Goal: Task Accomplishment & Management: Manage account settings

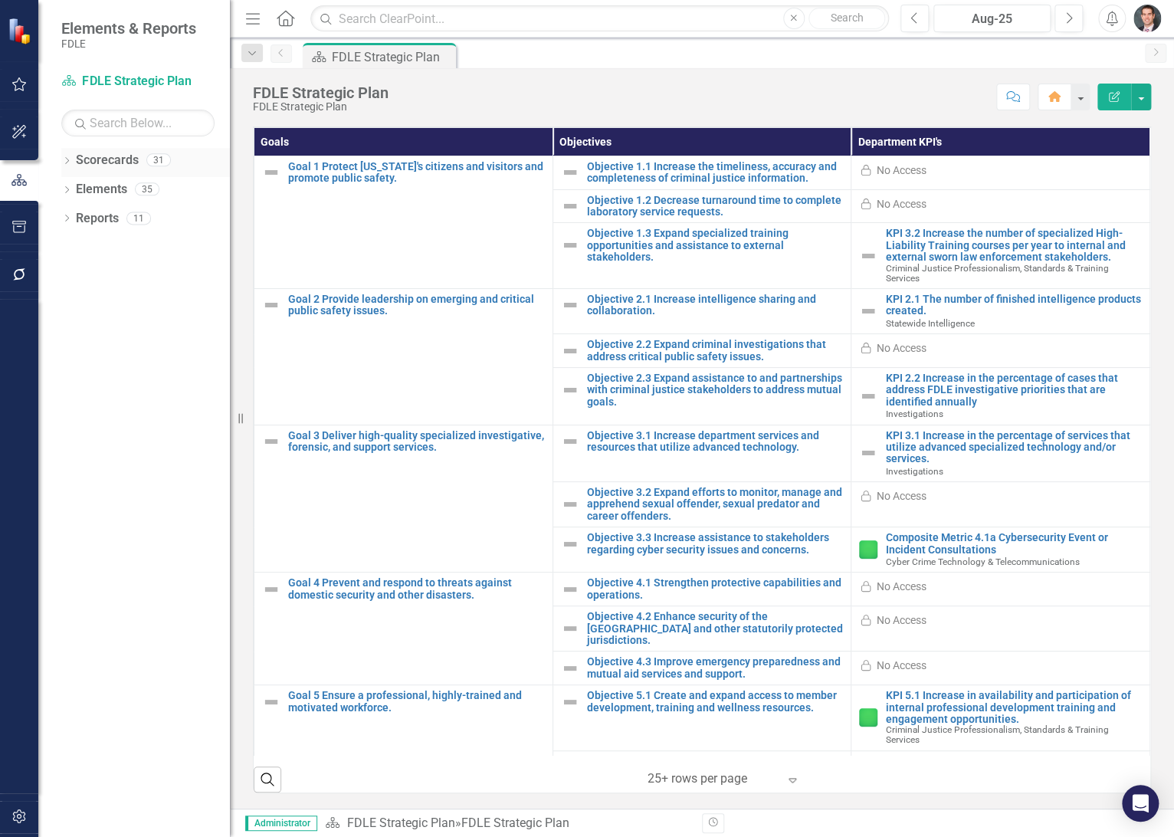
click at [67, 164] on icon "Dropdown" at bounding box center [66, 162] width 11 height 8
click at [71, 189] on icon "Dropdown" at bounding box center [74, 188] width 11 height 9
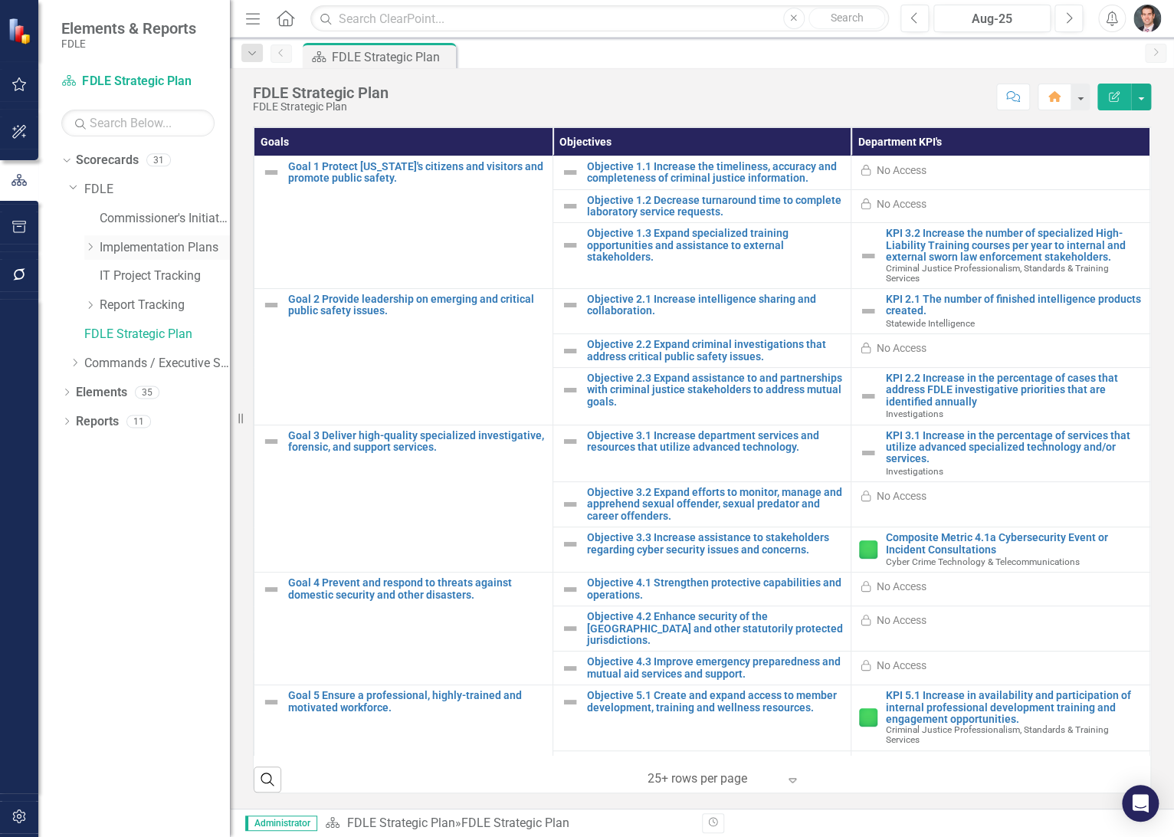
click at [89, 250] on icon at bounding box center [91, 247] width 4 height 8
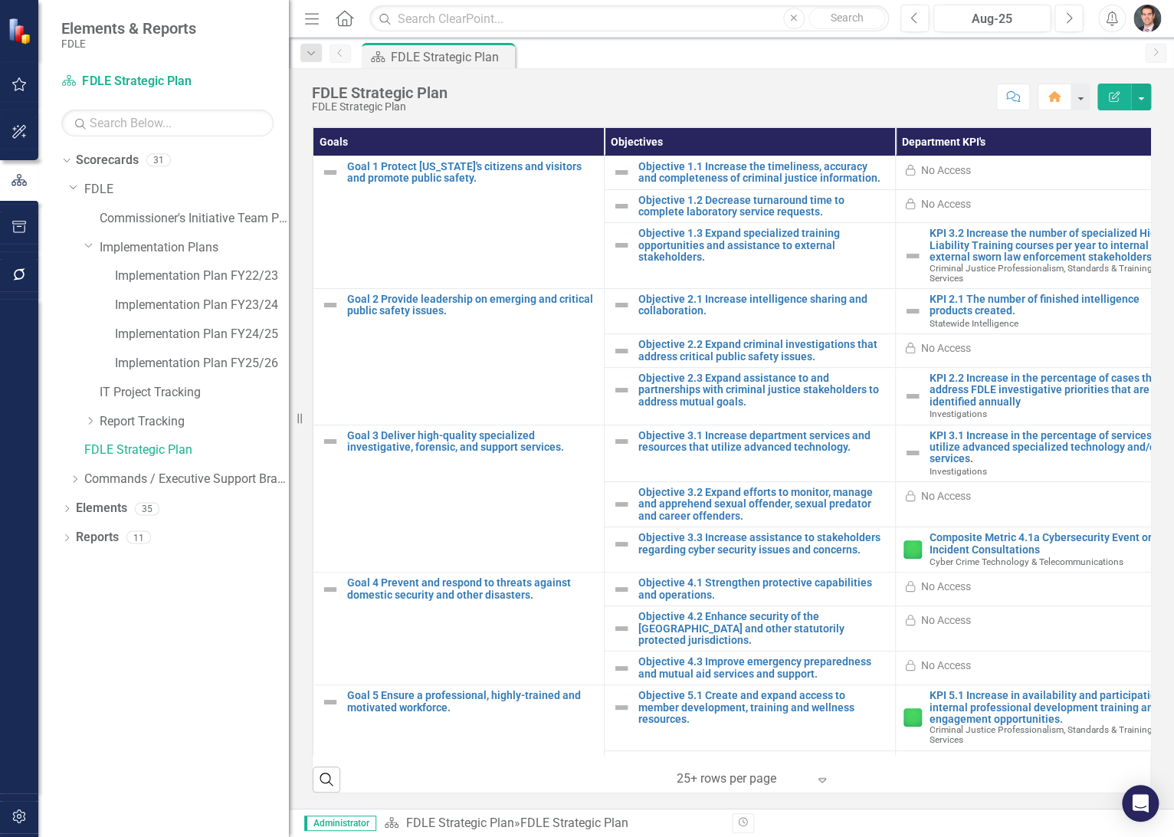
scroll to position [508, 0]
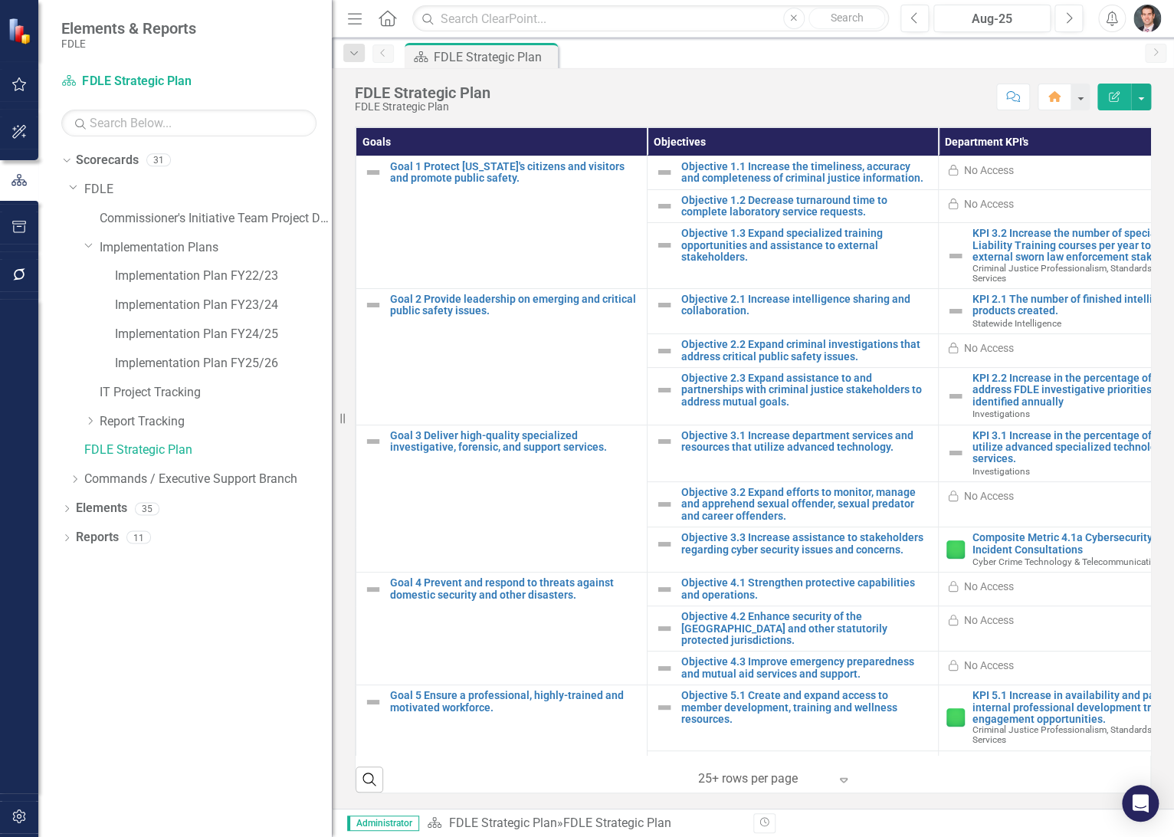
drag, startPoint x: 231, startPoint y: 333, endPoint x: 333, endPoint y: 333, distance: 102.7
click at [333, 333] on div "Resize" at bounding box center [338, 418] width 12 height 837
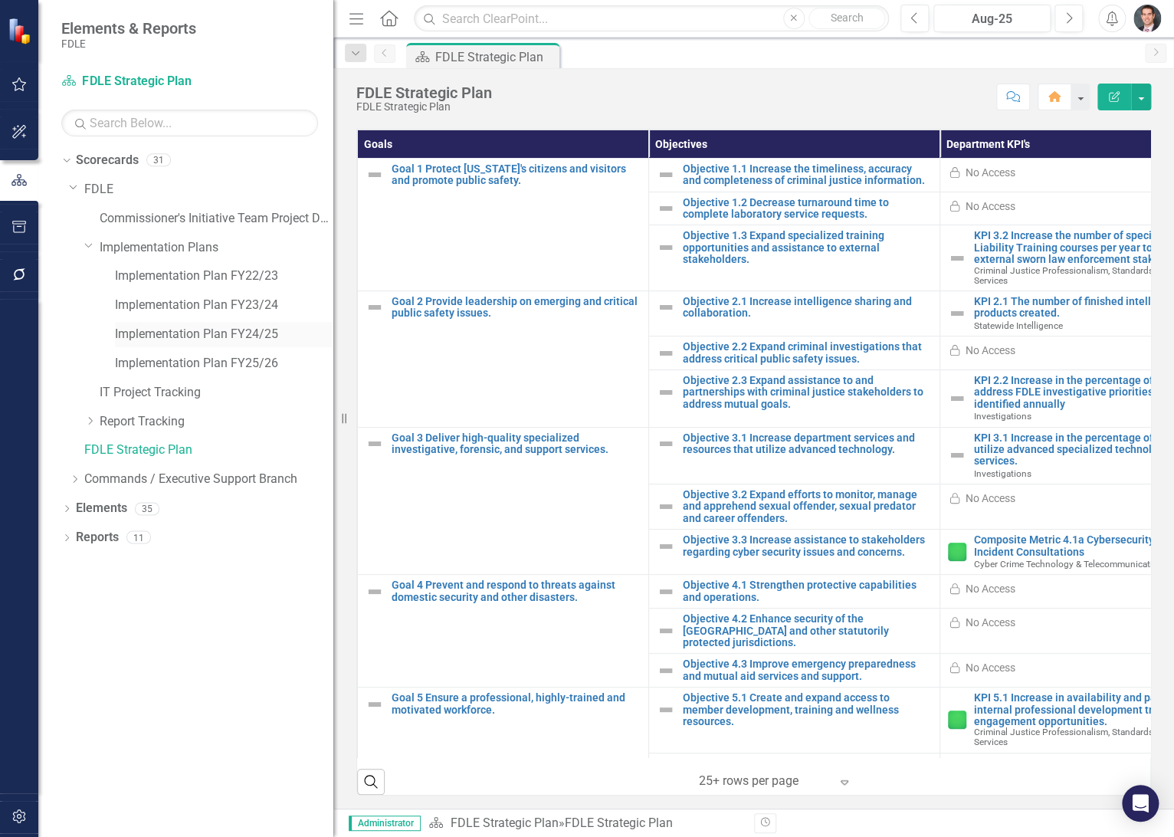
click at [248, 333] on link "Implementation Plan FY24/25" at bounding box center [224, 335] width 218 height 18
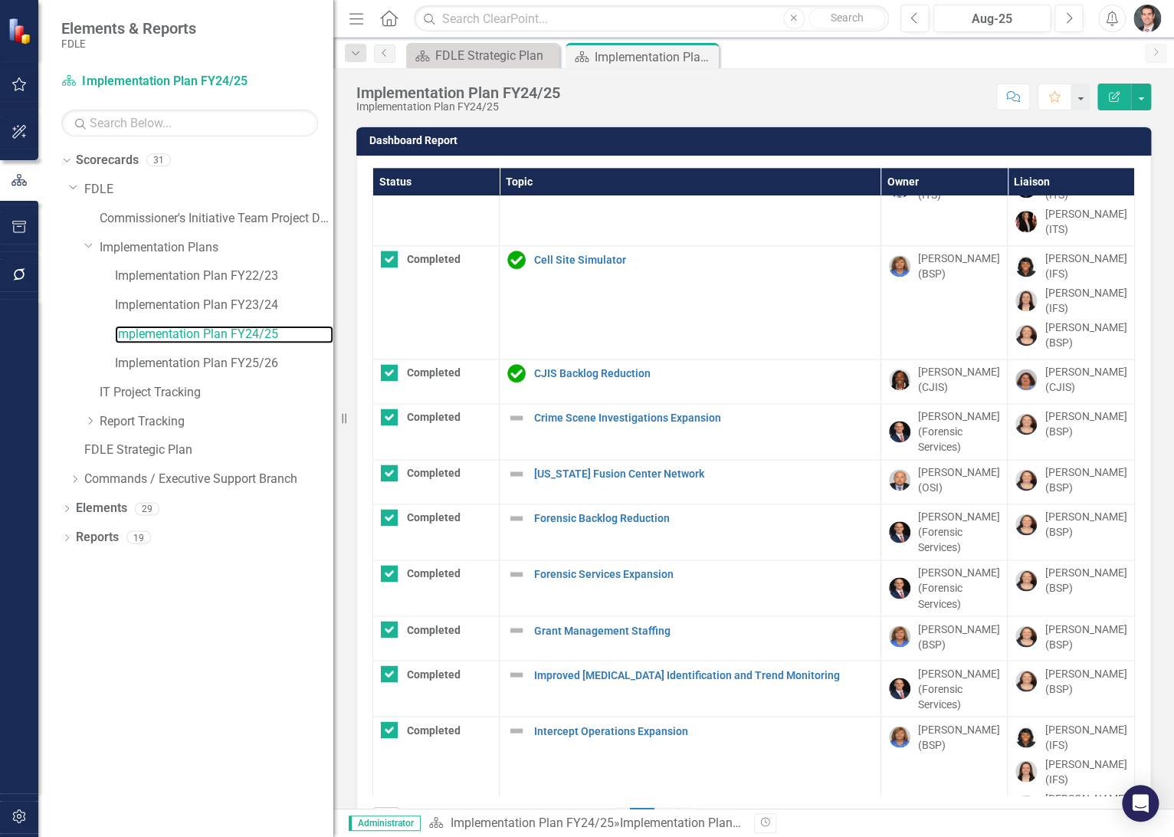
scroll to position [908, 0]
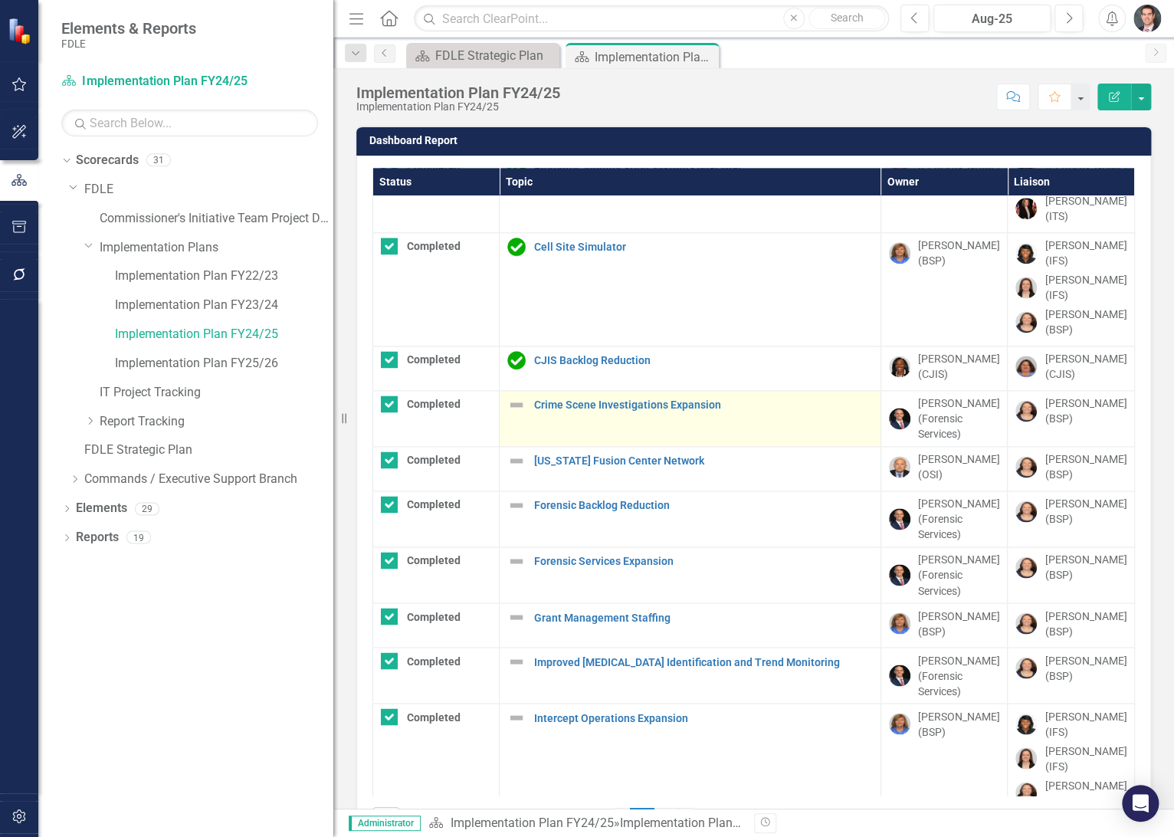
click at [515, 396] on img at bounding box center [516, 405] width 18 height 18
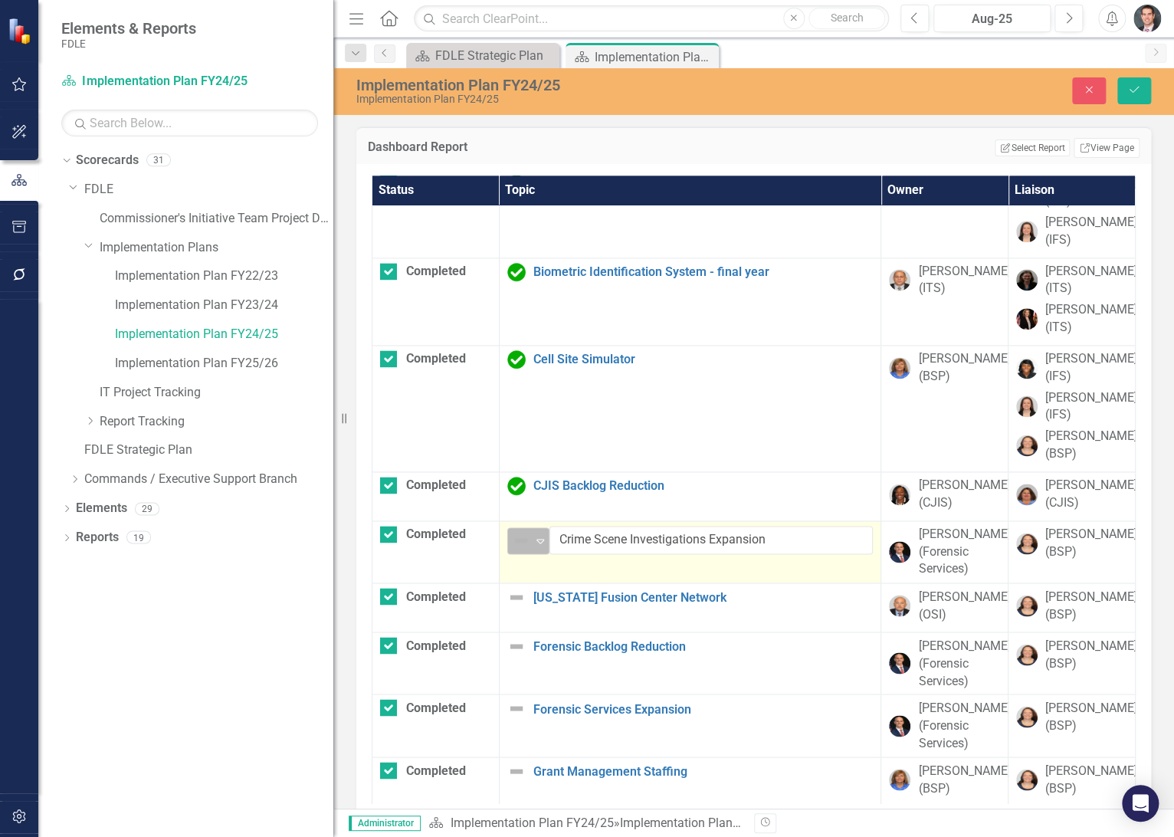
click at [518, 550] on img at bounding box center [521, 540] width 18 height 18
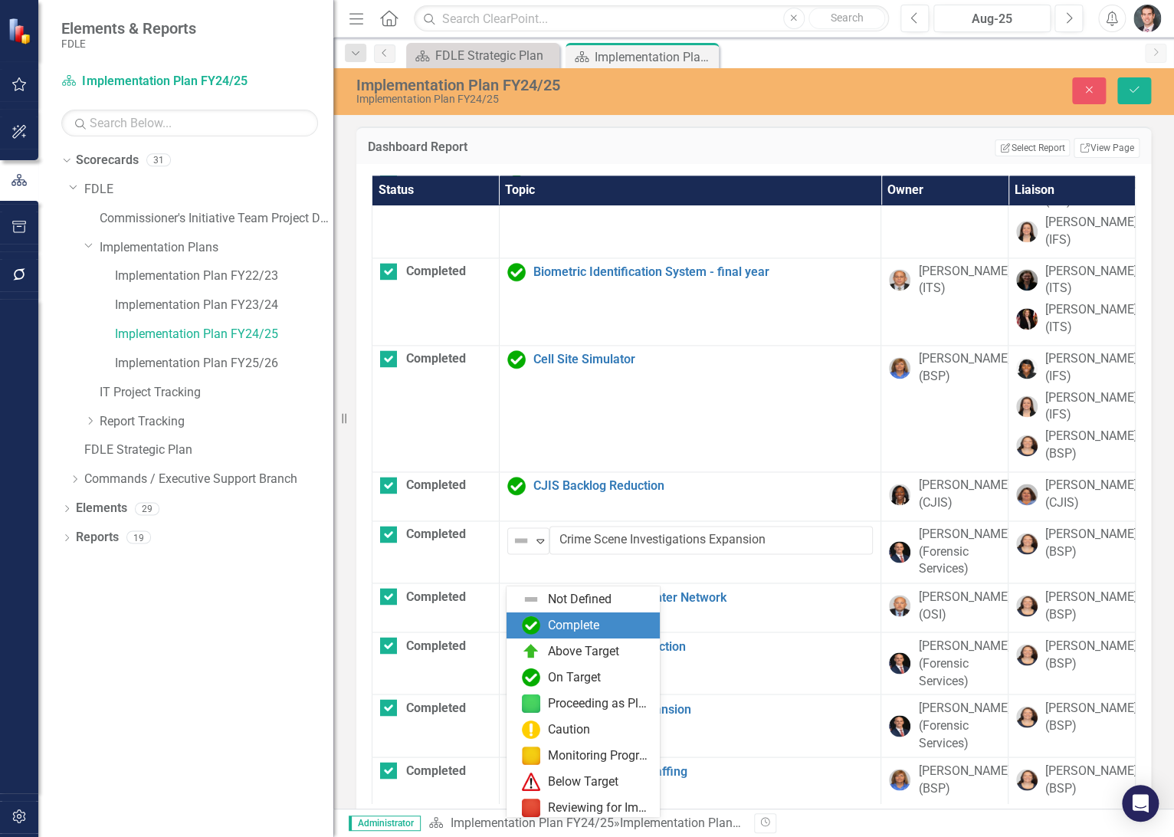
click at [565, 622] on div "Complete" at bounding box center [573, 626] width 51 height 18
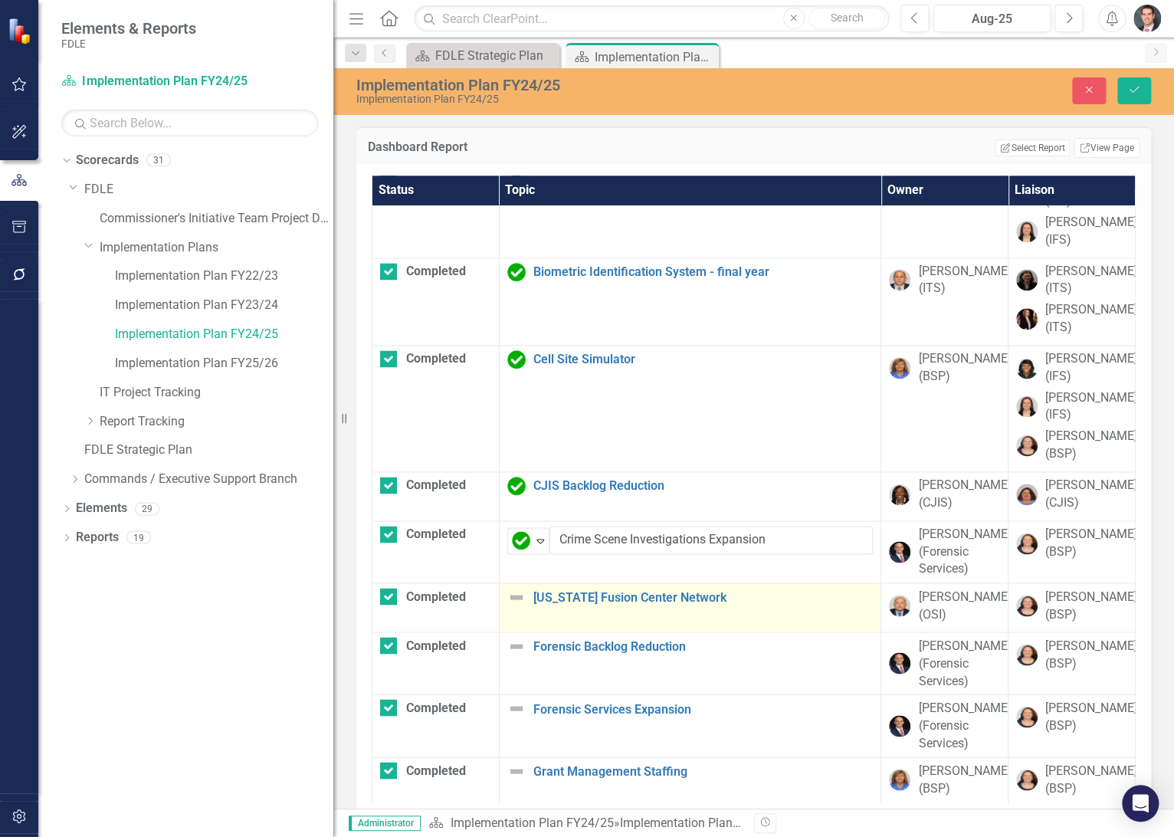
click at [507, 606] on img at bounding box center [516, 597] width 18 height 18
click at [514, 606] on img at bounding box center [516, 597] width 18 height 18
click at [516, 606] on img at bounding box center [516, 597] width 18 height 18
click at [516, 612] on img at bounding box center [521, 603] width 18 height 18
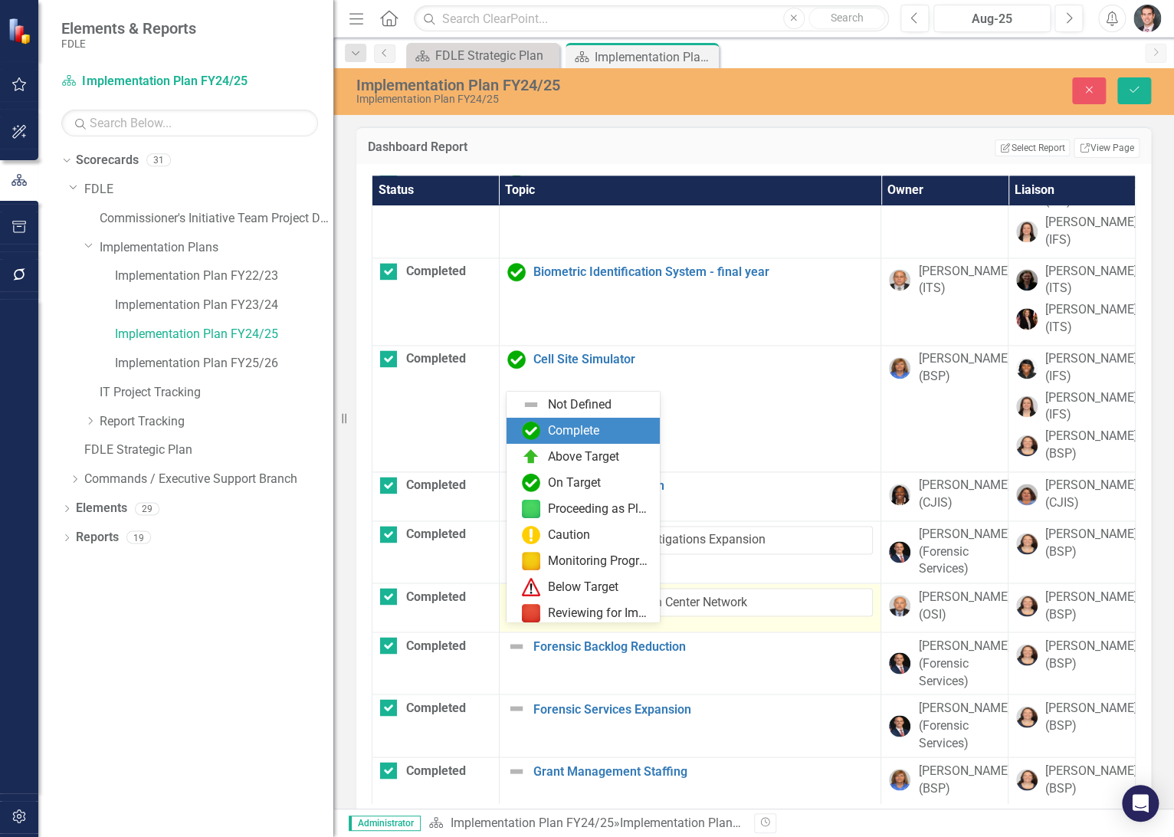
click at [563, 435] on div "Complete" at bounding box center [573, 431] width 51 height 18
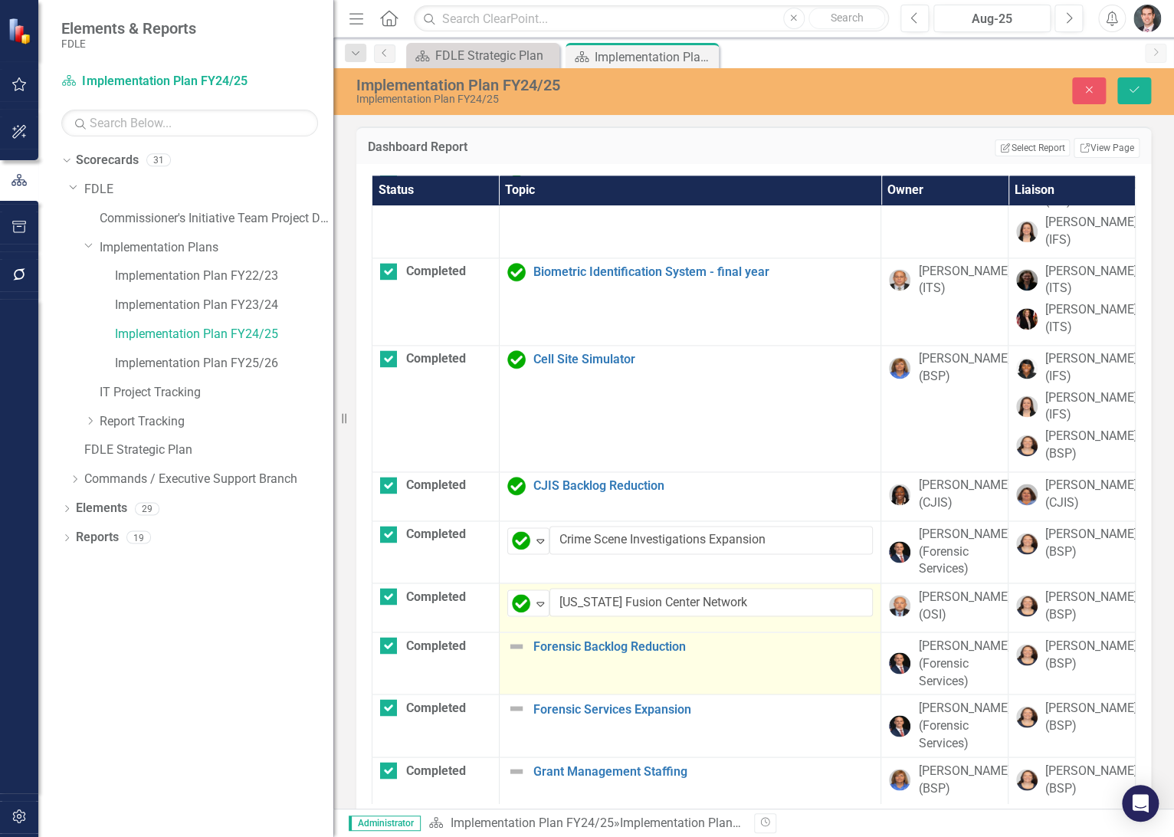
click at [521, 655] on img at bounding box center [516, 646] width 18 height 18
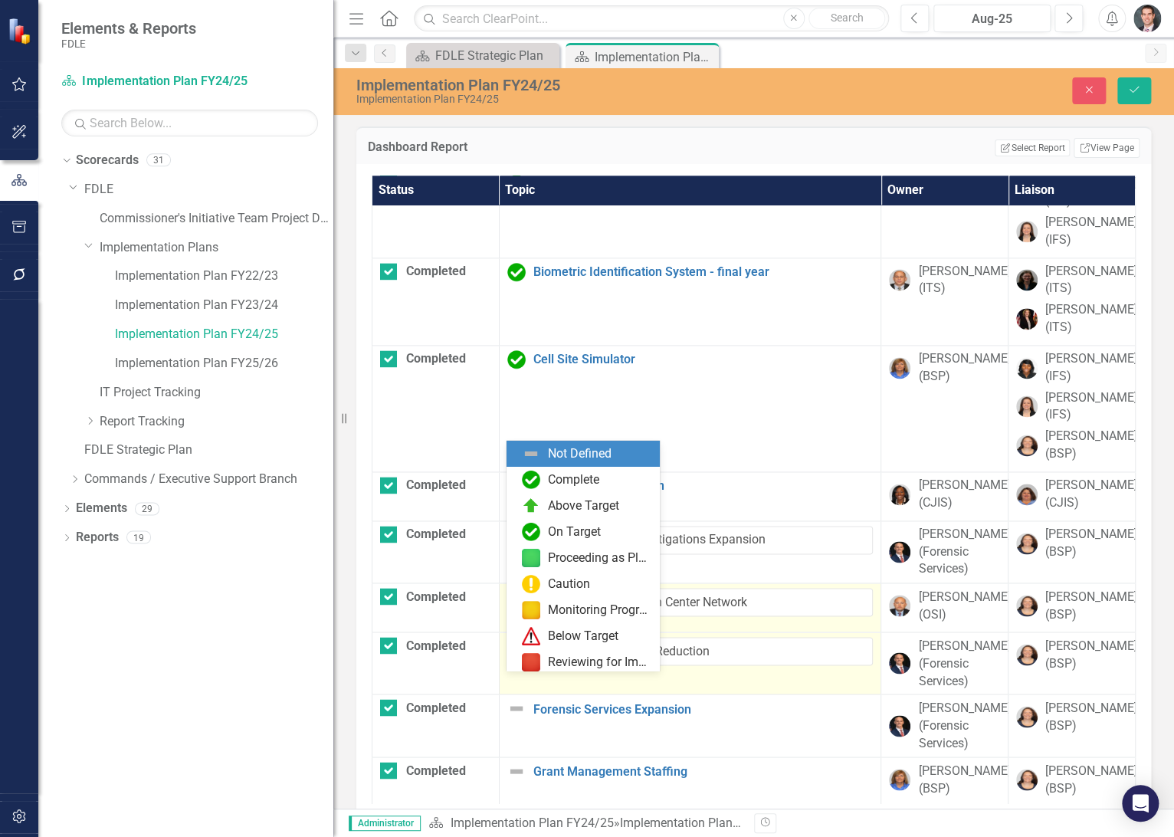
click at [520, 661] on img at bounding box center [521, 651] width 18 height 18
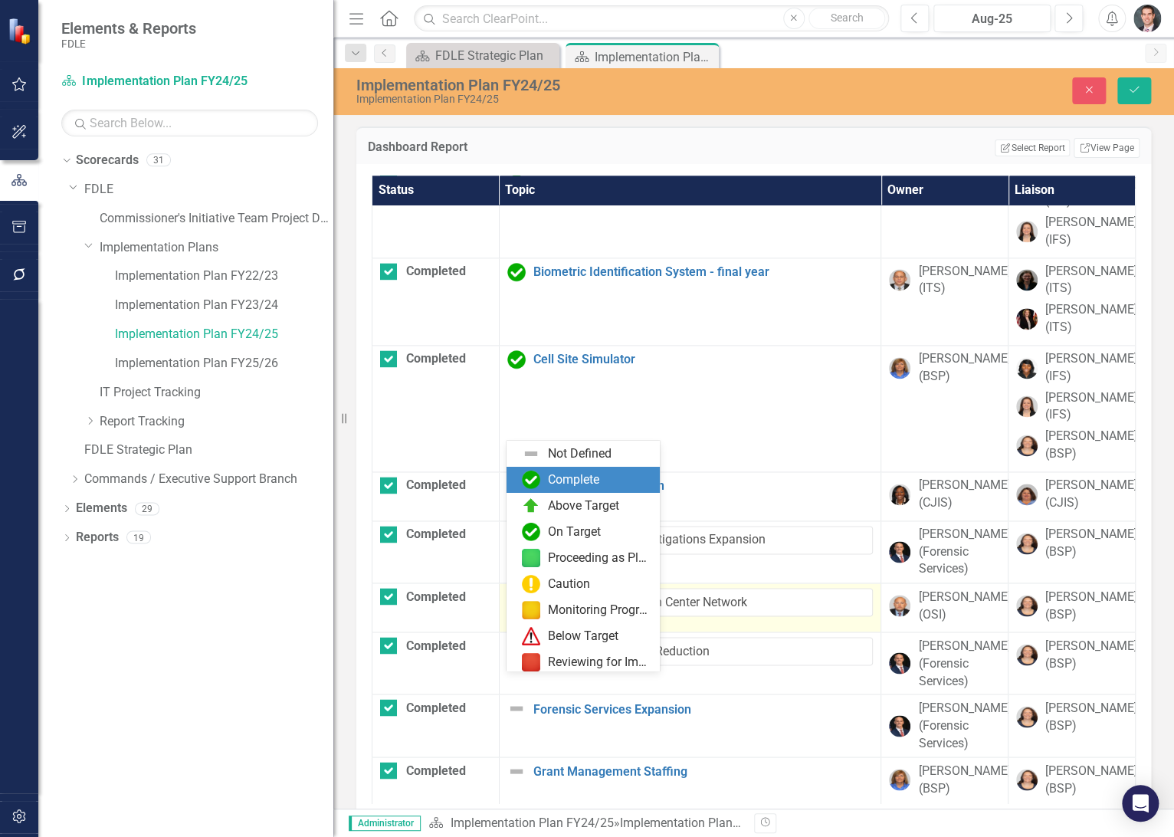
click at [576, 488] on div "Complete" at bounding box center [573, 480] width 51 height 18
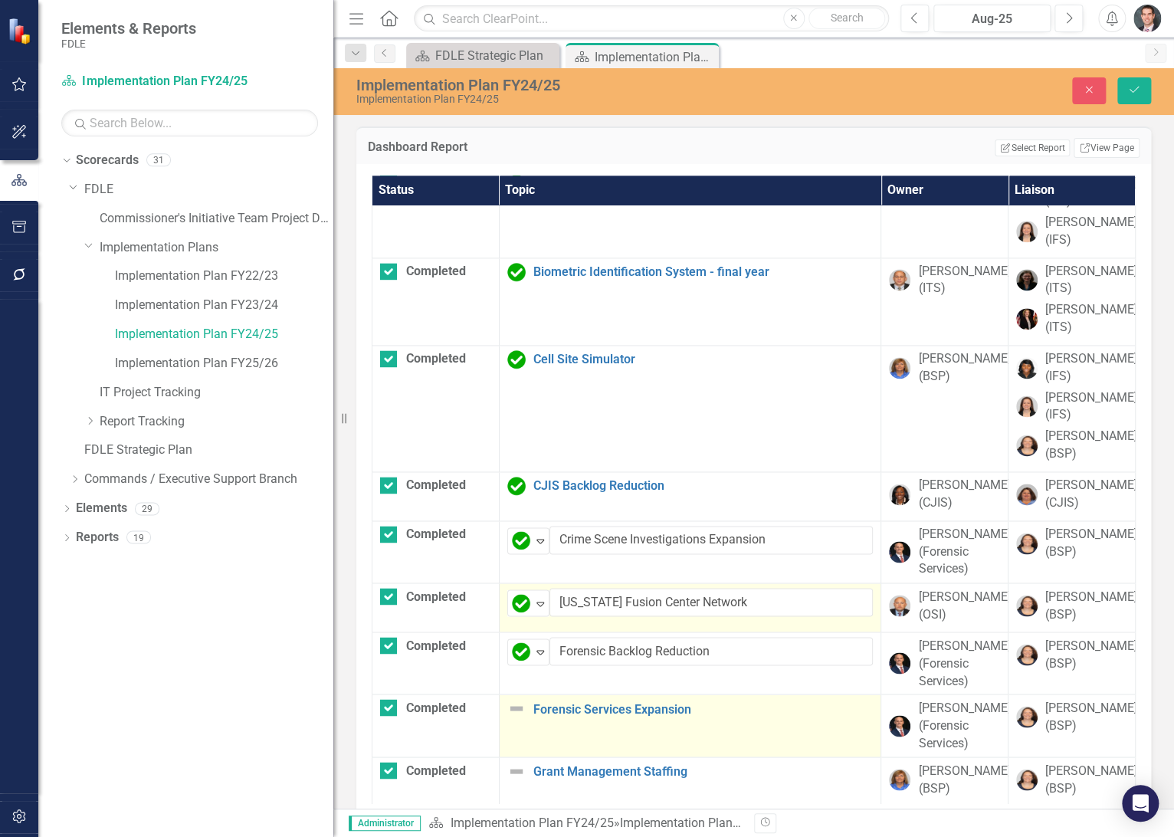
click at [520, 718] on img at bounding box center [516, 708] width 18 height 18
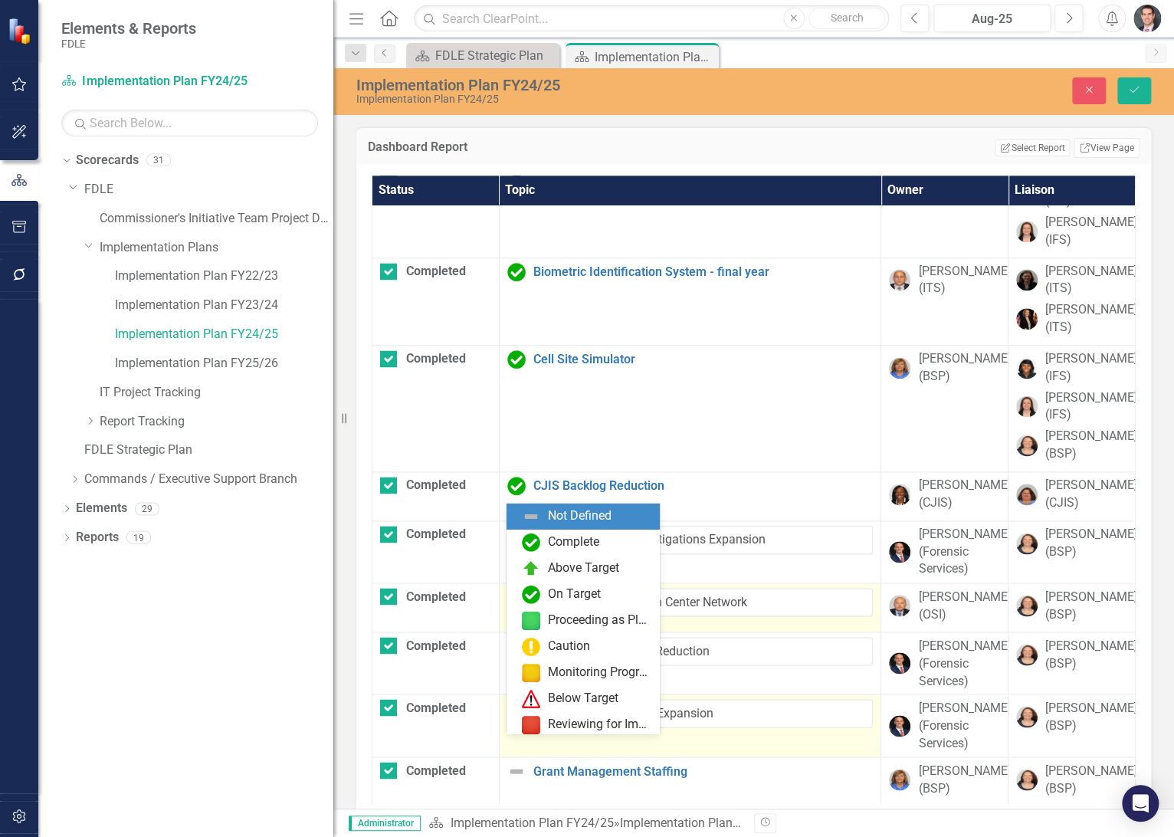
click at [520, 724] on img at bounding box center [521, 714] width 18 height 18
click at [565, 548] on div "Complete" at bounding box center [573, 543] width 51 height 18
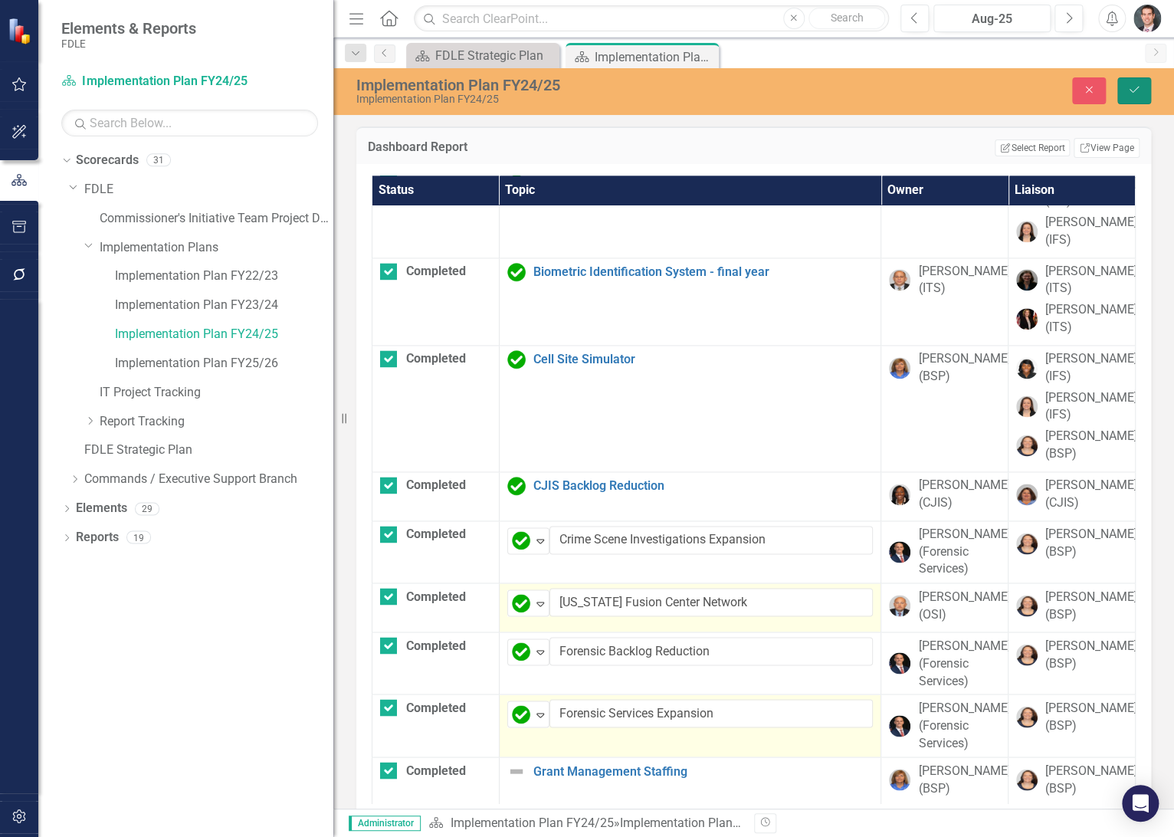
click at [1135, 97] on button "Save" at bounding box center [1135, 90] width 34 height 27
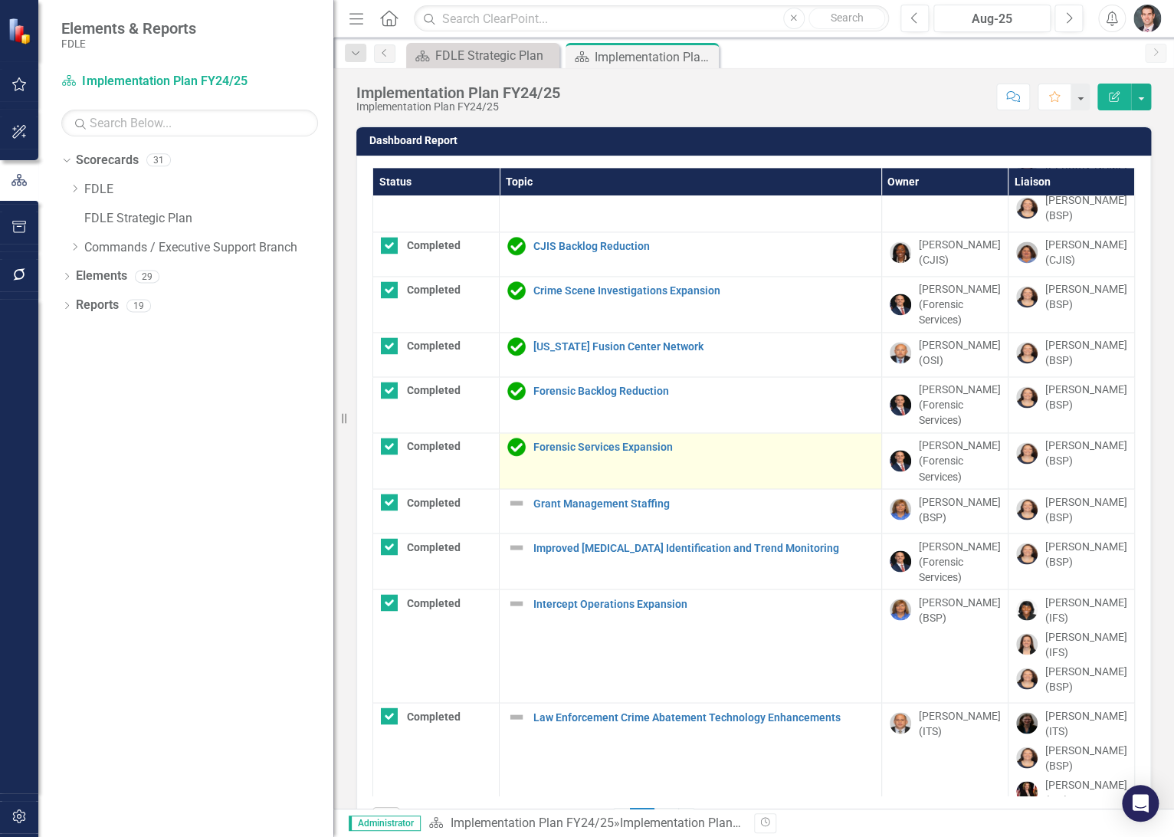
scroll to position [1135, 0]
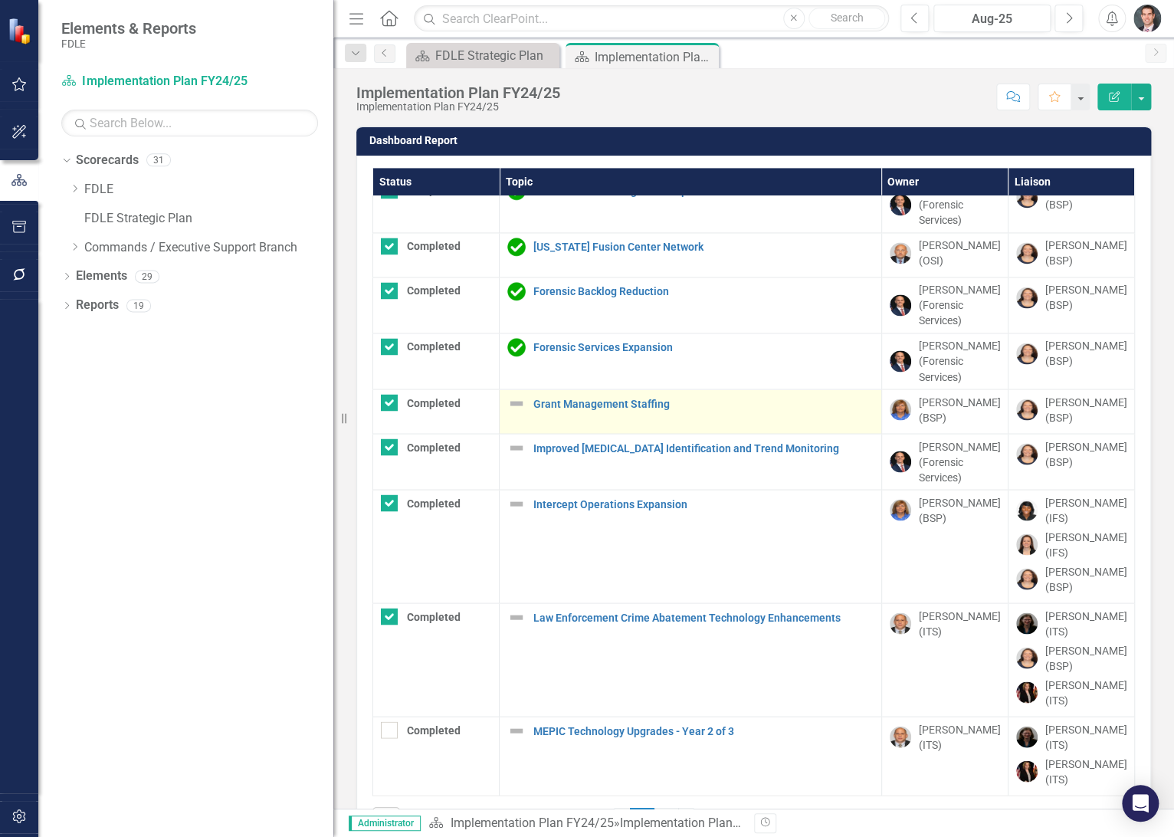
click at [513, 412] on img at bounding box center [516, 403] width 18 height 18
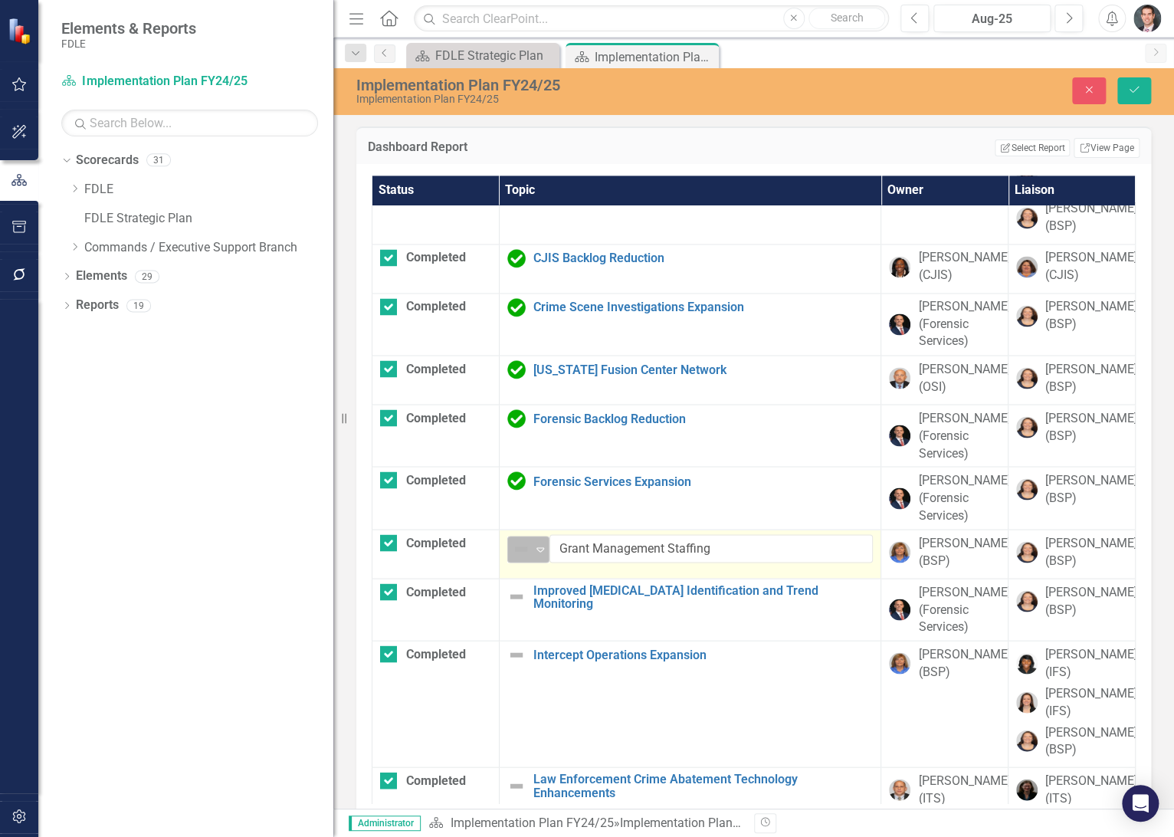
click at [516, 558] on img at bounding box center [521, 549] width 18 height 18
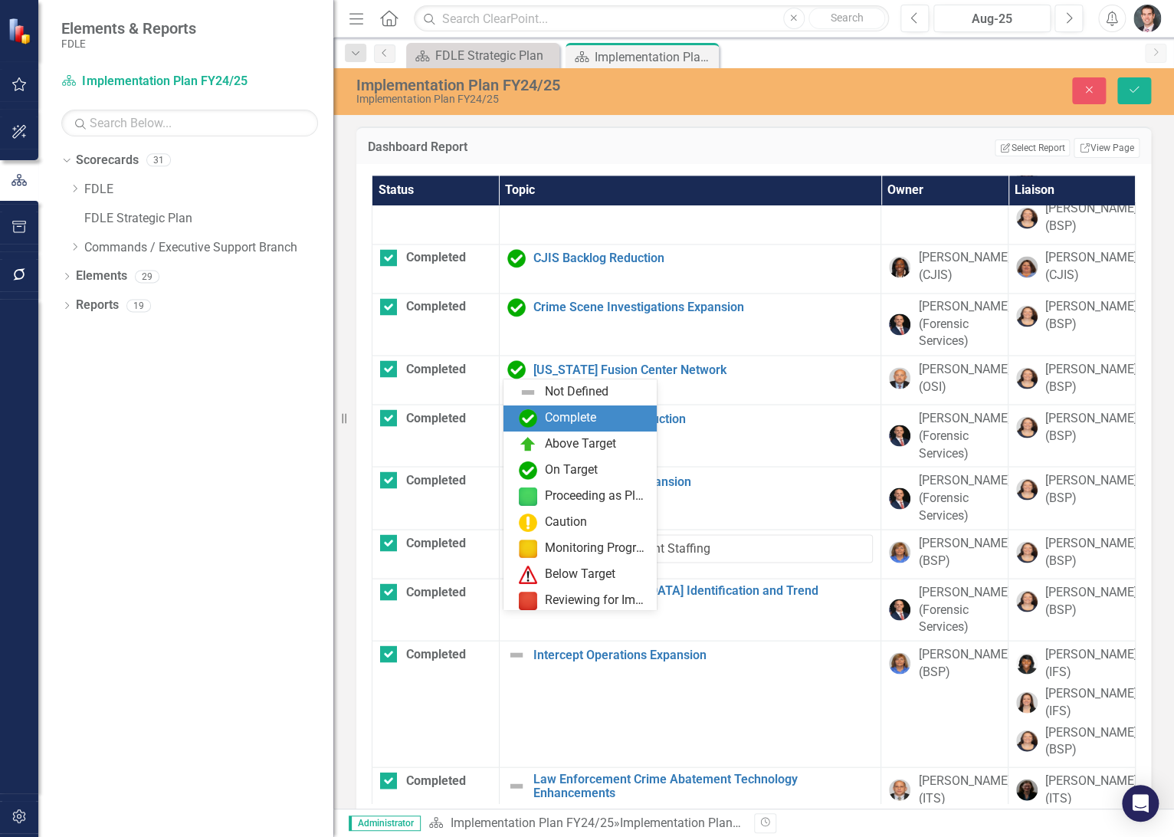
click at [549, 415] on div "Complete" at bounding box center [570, 418] width 51 height 18
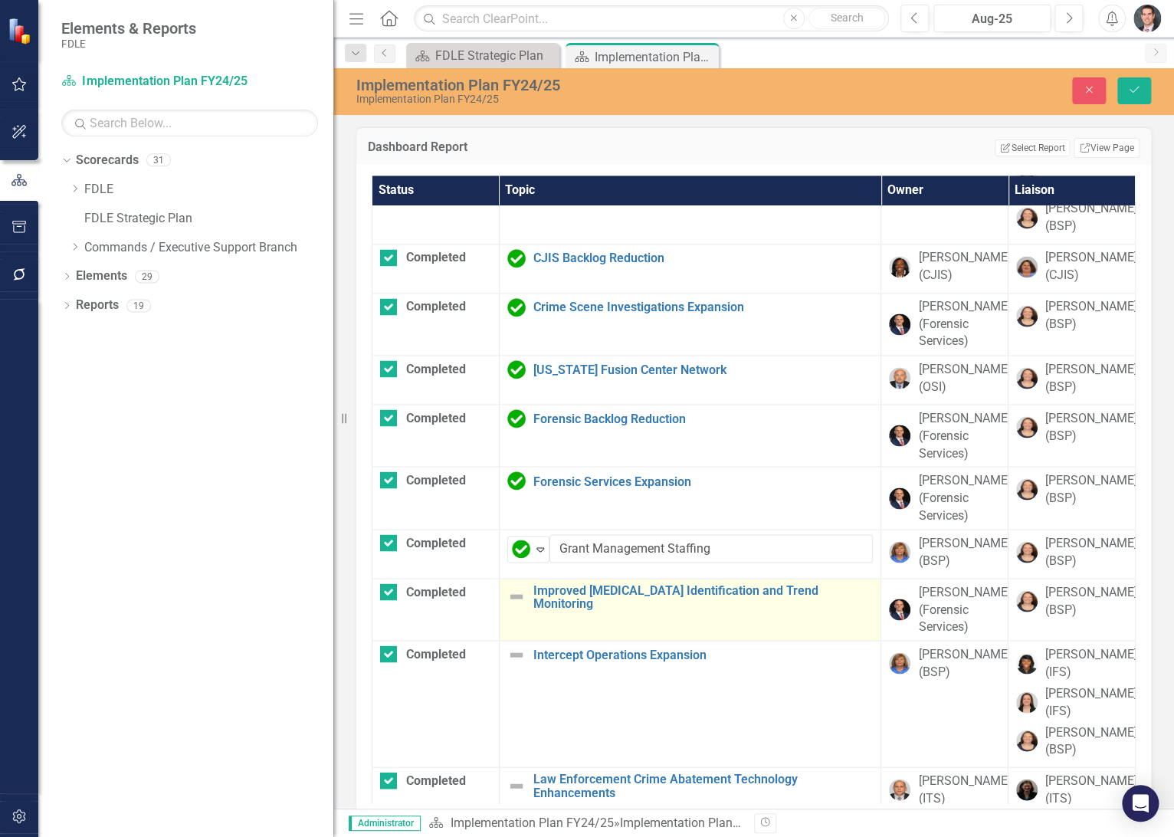
click at [511, 606] on img at bounding box center [516, 596] width 18 height 18
click at [512, 607] on img at bounding box center [521, 598] width 18 height 18
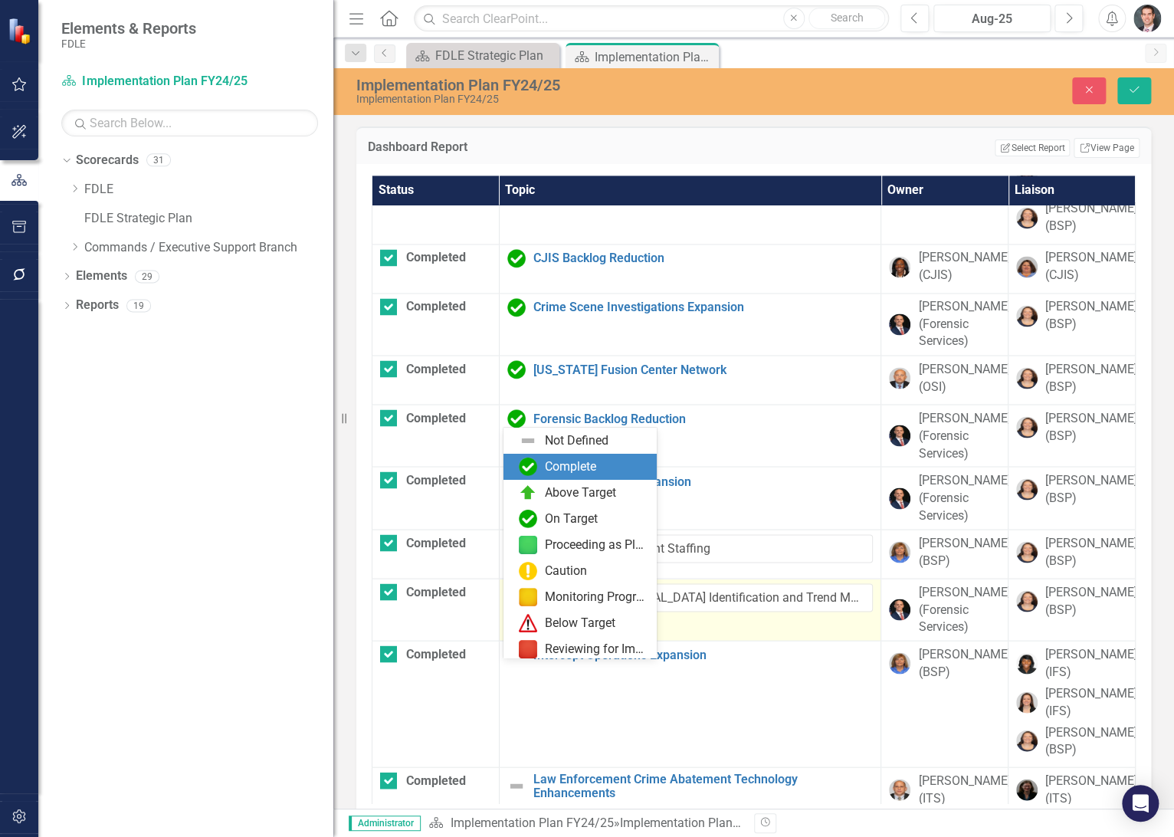
click at [559, 469] on div "Complete" at bounding box center [570, 467] width 51 height 18
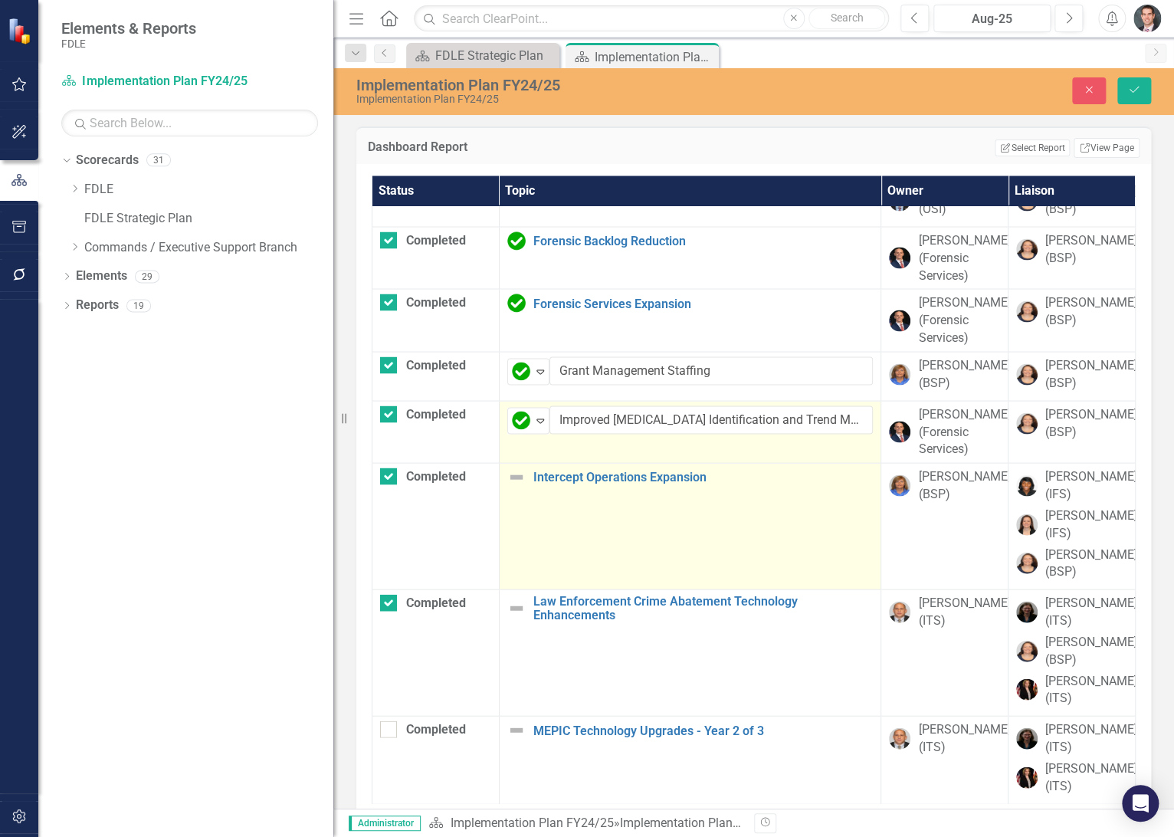
scroll to position [1387, 0]
click at [511, 478] on img at bounding box center [516, 477] width 18 height 18
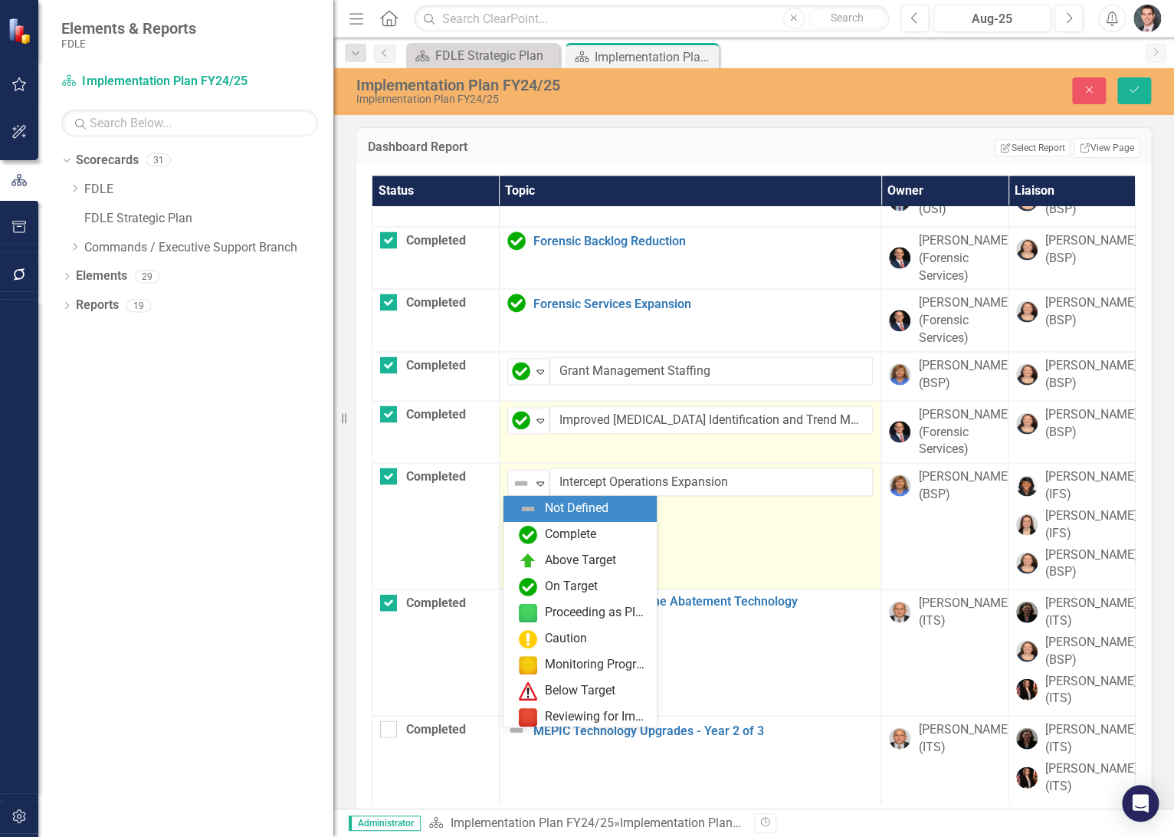
click at [512, 478] on img at bounding box center [521, 483] width 18 height 18
click at [537, 527] on div "Complete" at bounding box center [583, 535] width 129 height 18
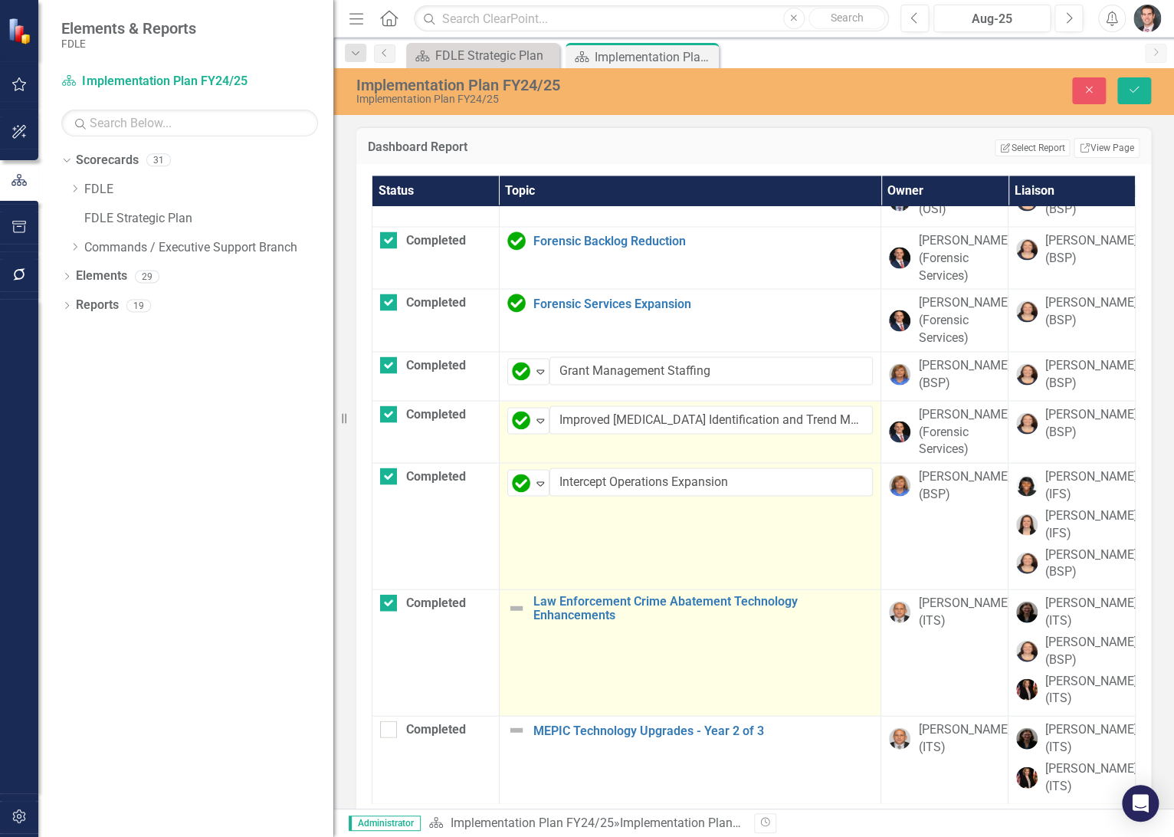
click at [518, 607] on img at bounding box center [516, 608] width 18 height 18
click at [518, 607] on img at bounding box center [521, 609] width 18 height 18
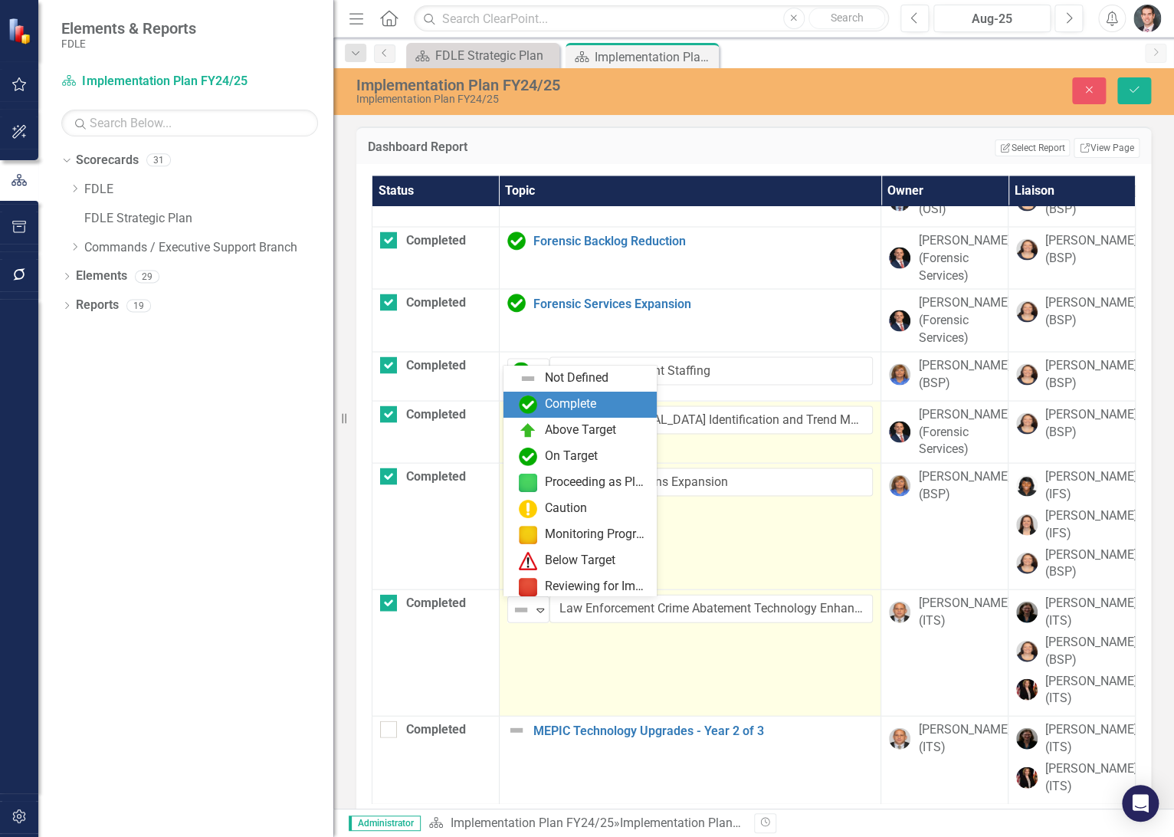
click at [580, 409] on div "Complete" at bounding box center [570, 405] width 51 height 18
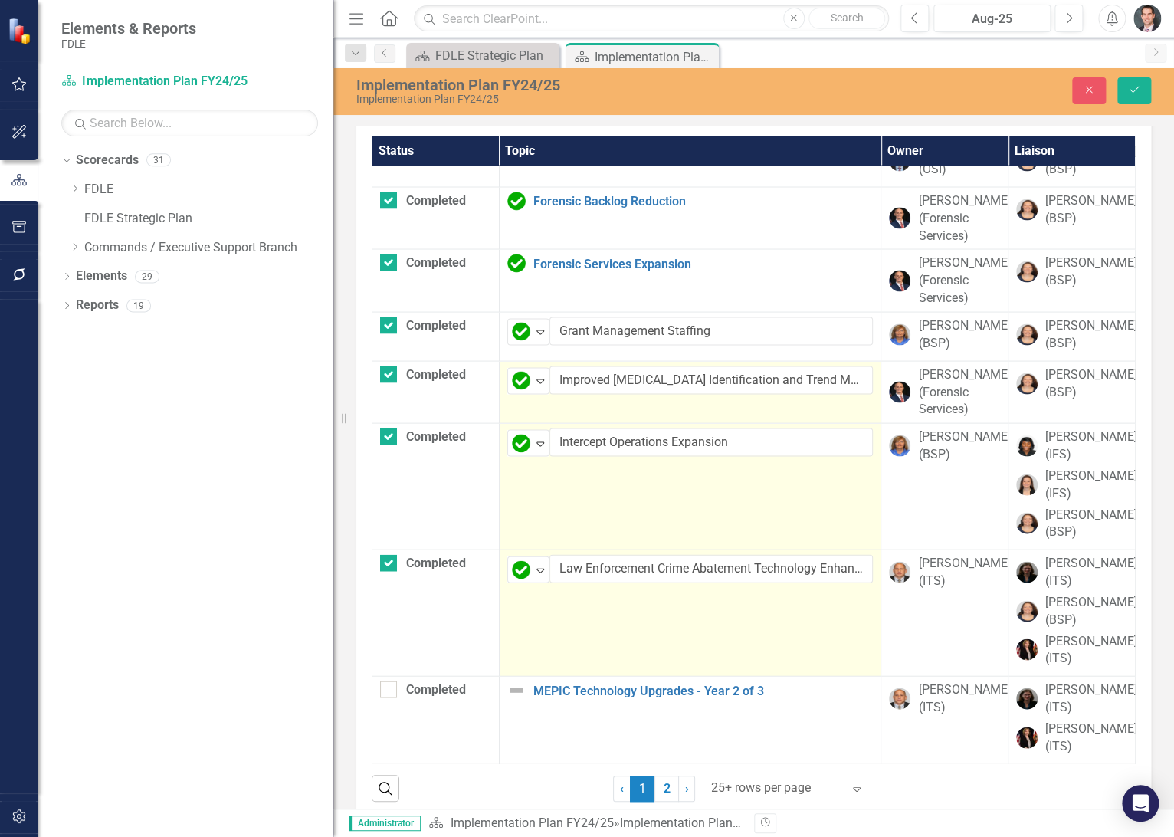
scroll to position [61, 0]
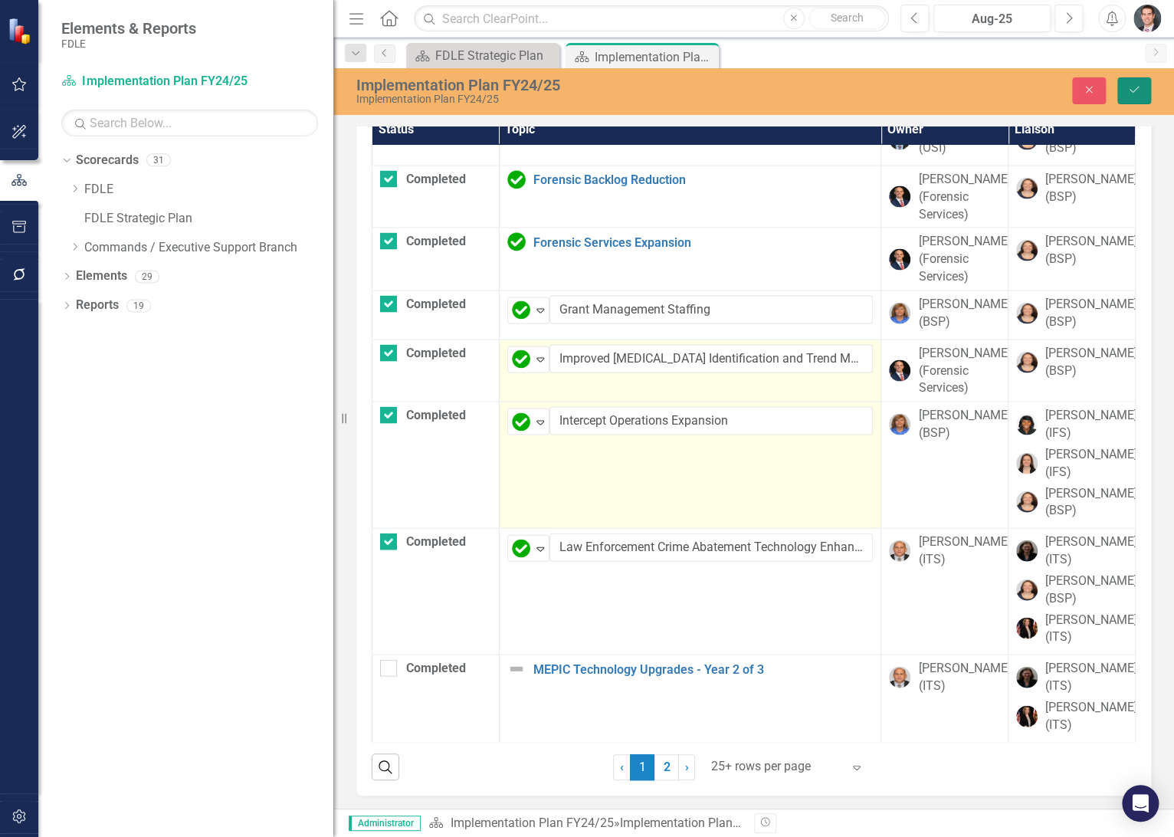
click at [1135, 84] on button "Save" at bounding box center [1135, 90] width 34 height 27
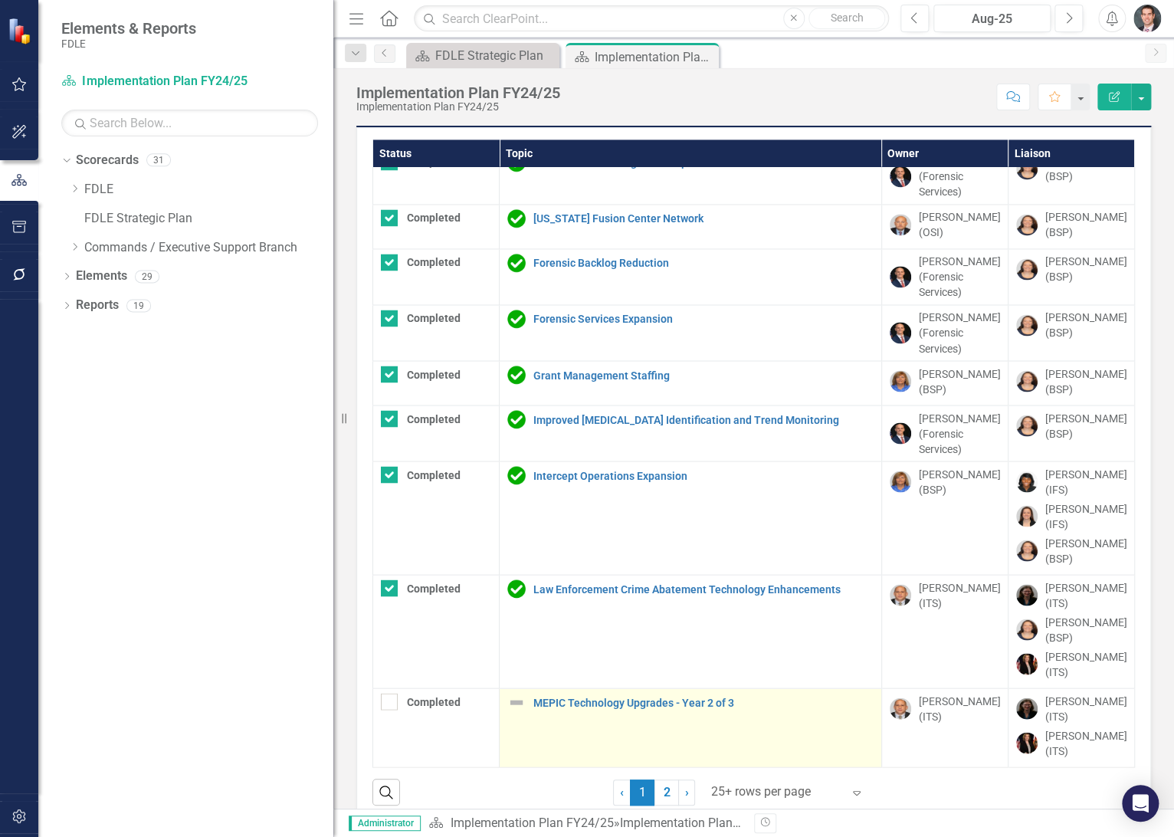
scroll to position [55, 0]
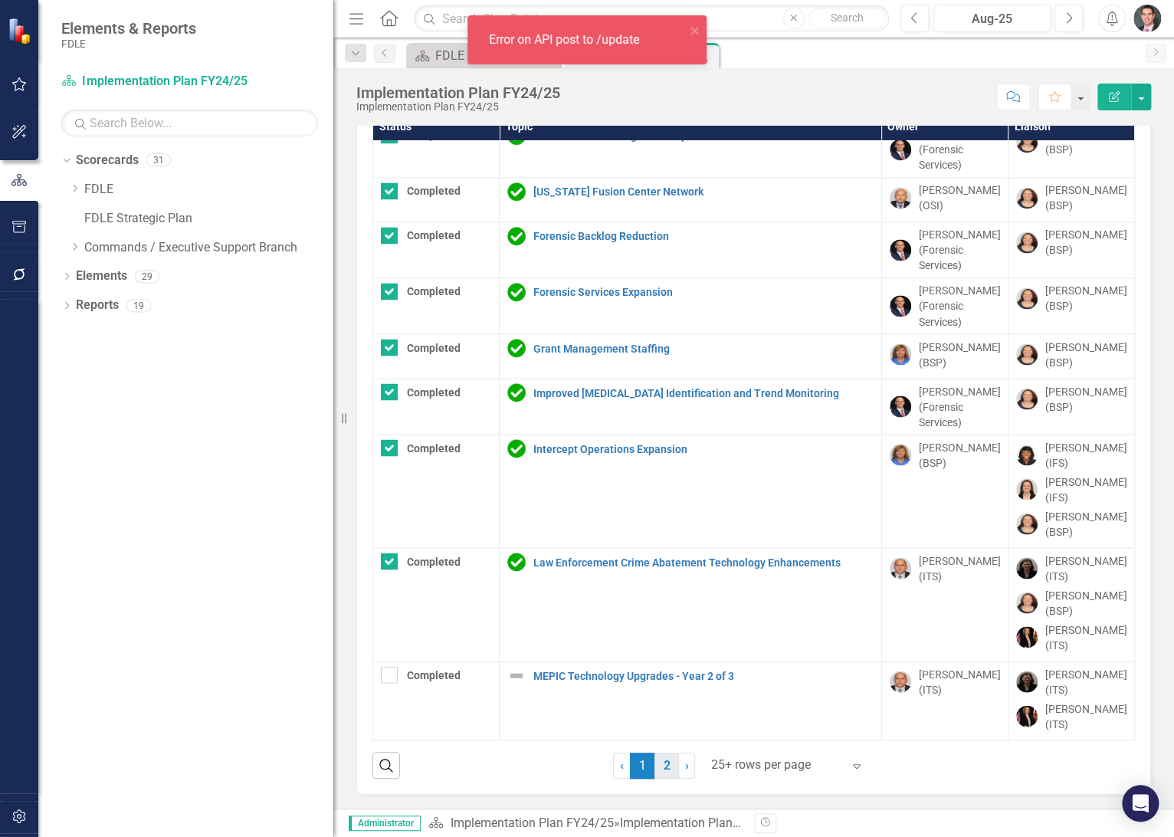
click at [656, 764] on link "2" at bounding box center [667, 766] width 25 height 26
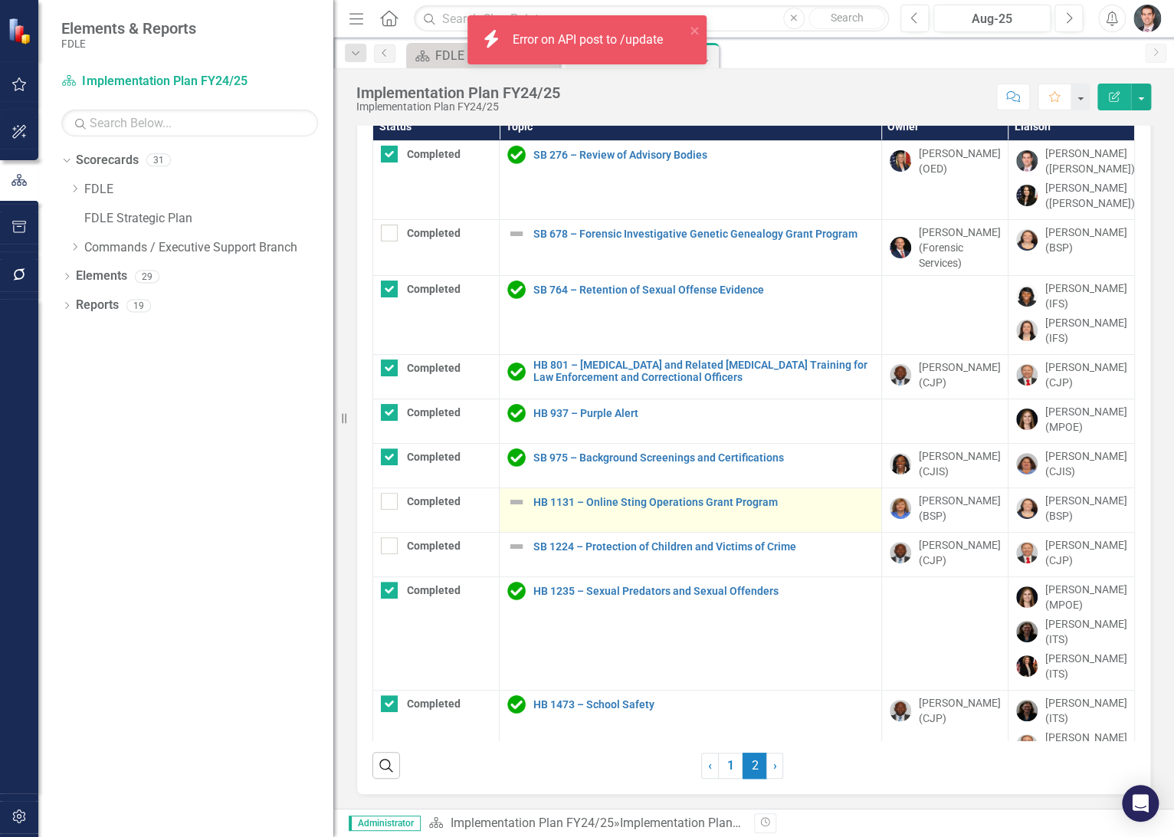
scroll to position [50, 0]
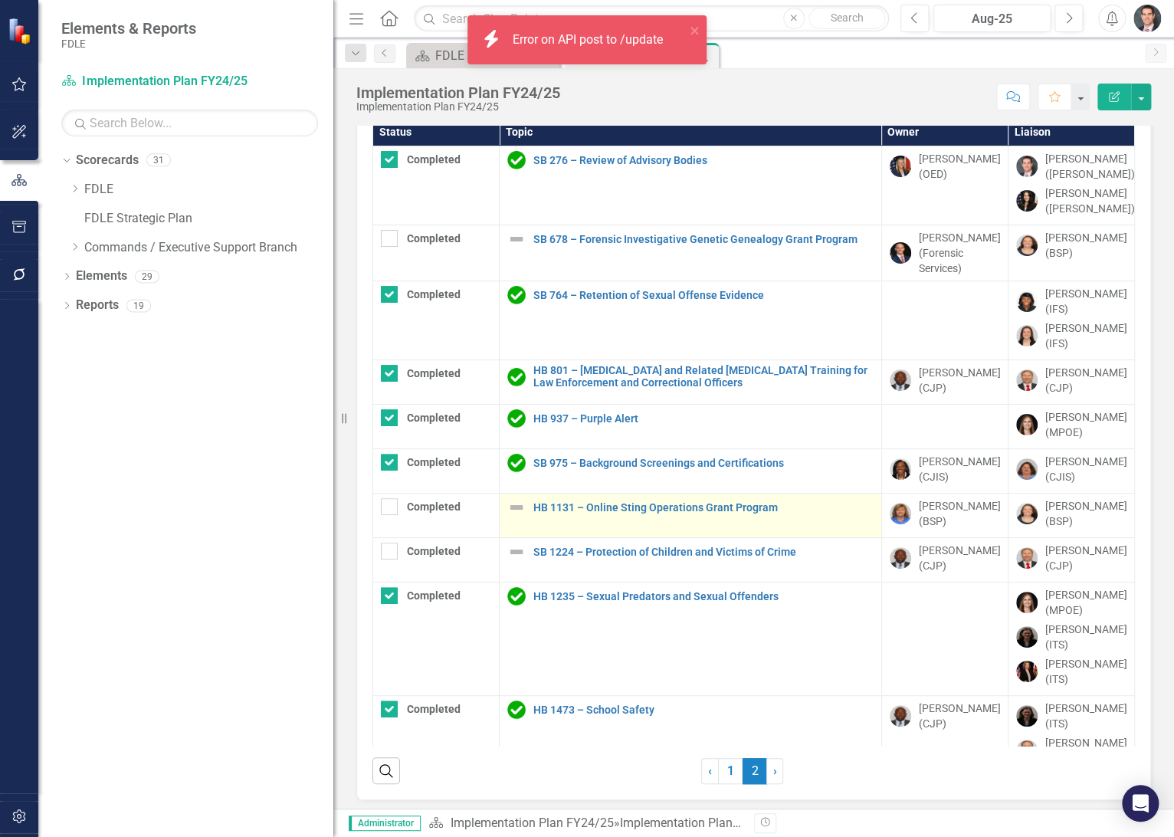
checkbox input "false"
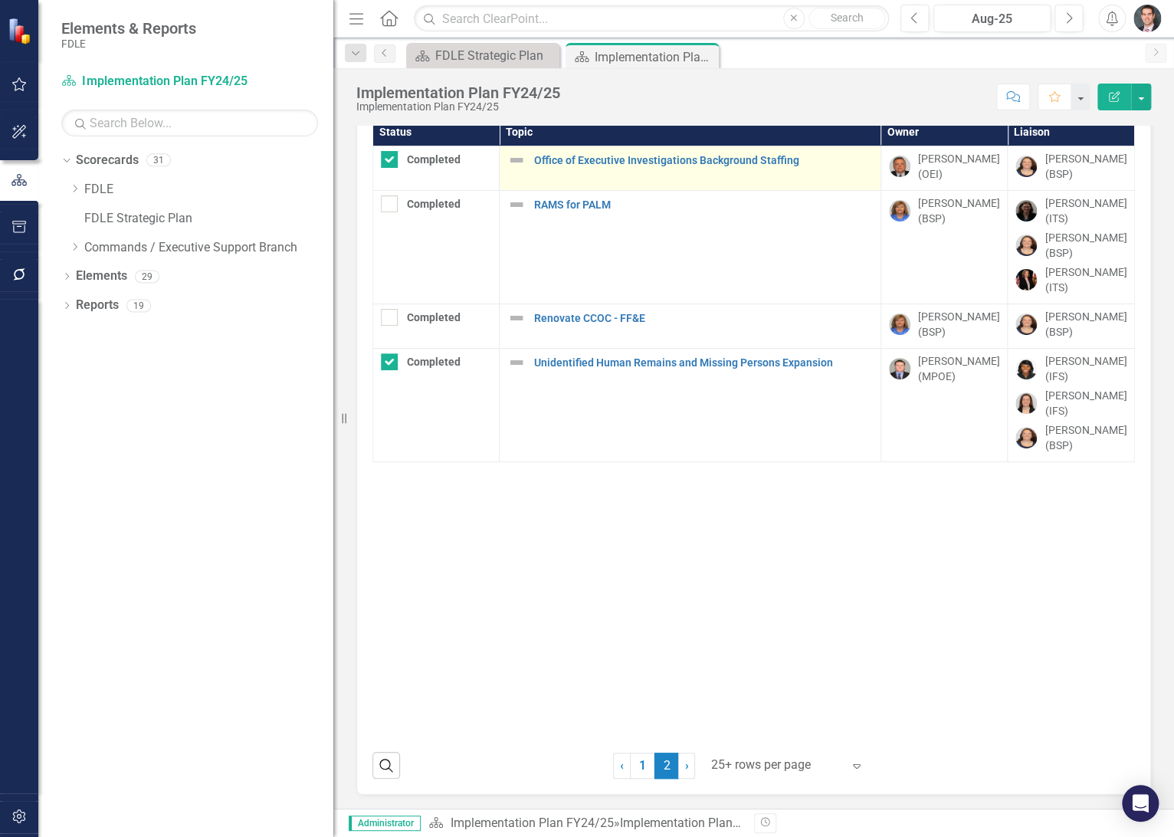
click at [516, 156] on img at bounding box center [516, 160] width 18 height 18
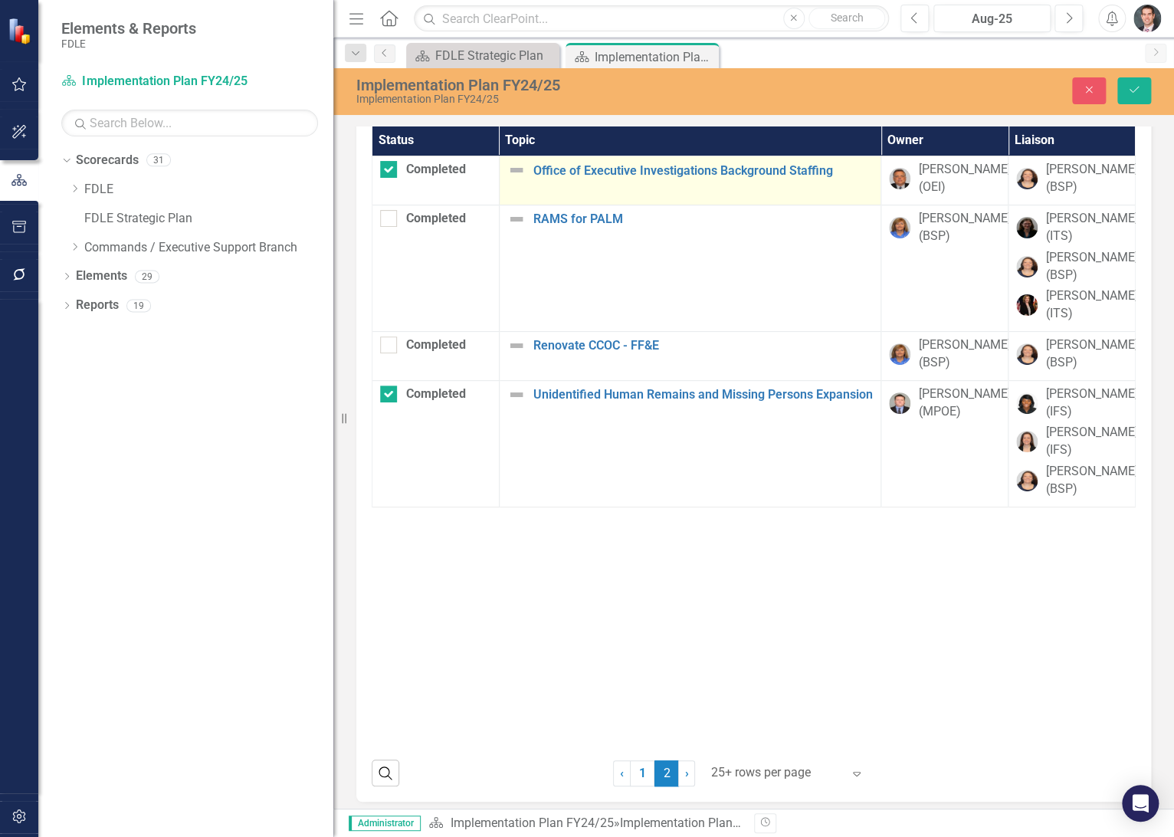
scroll to position [57, 0]
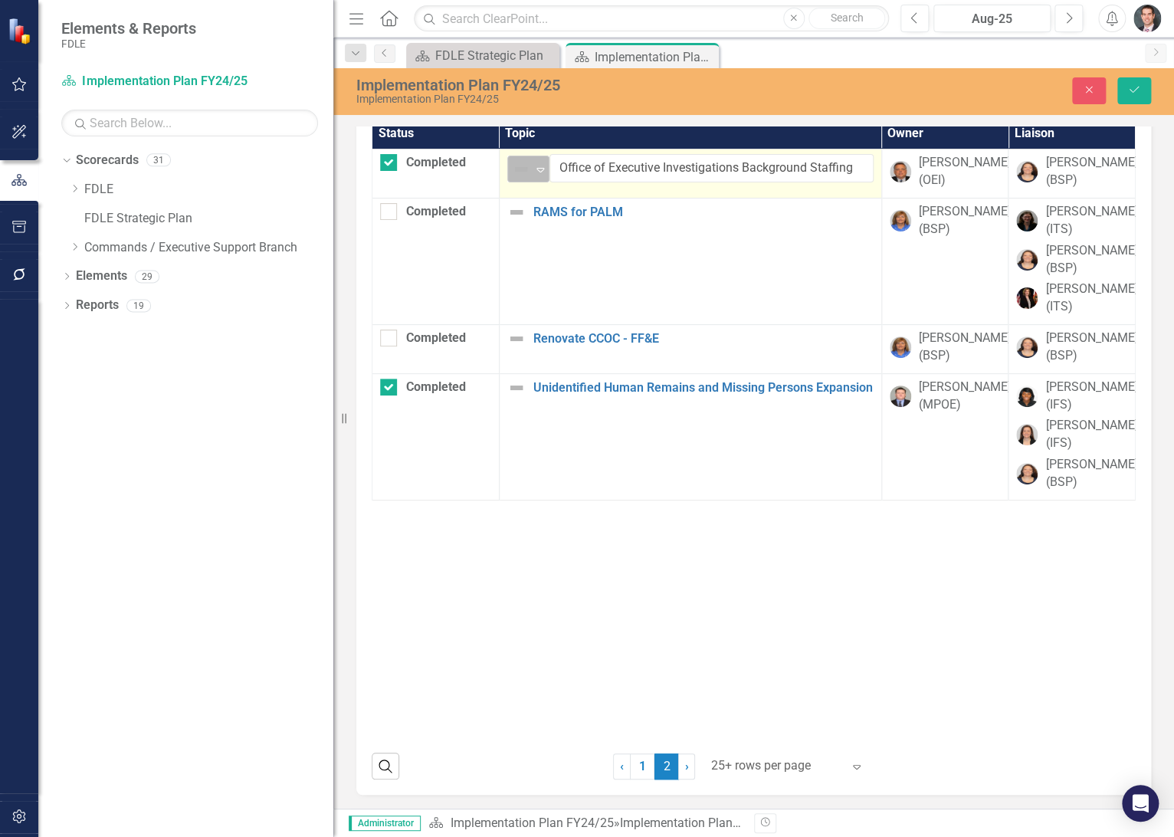
click at [523, 160] on img at bounding box center [521, 169] width 18 height 18
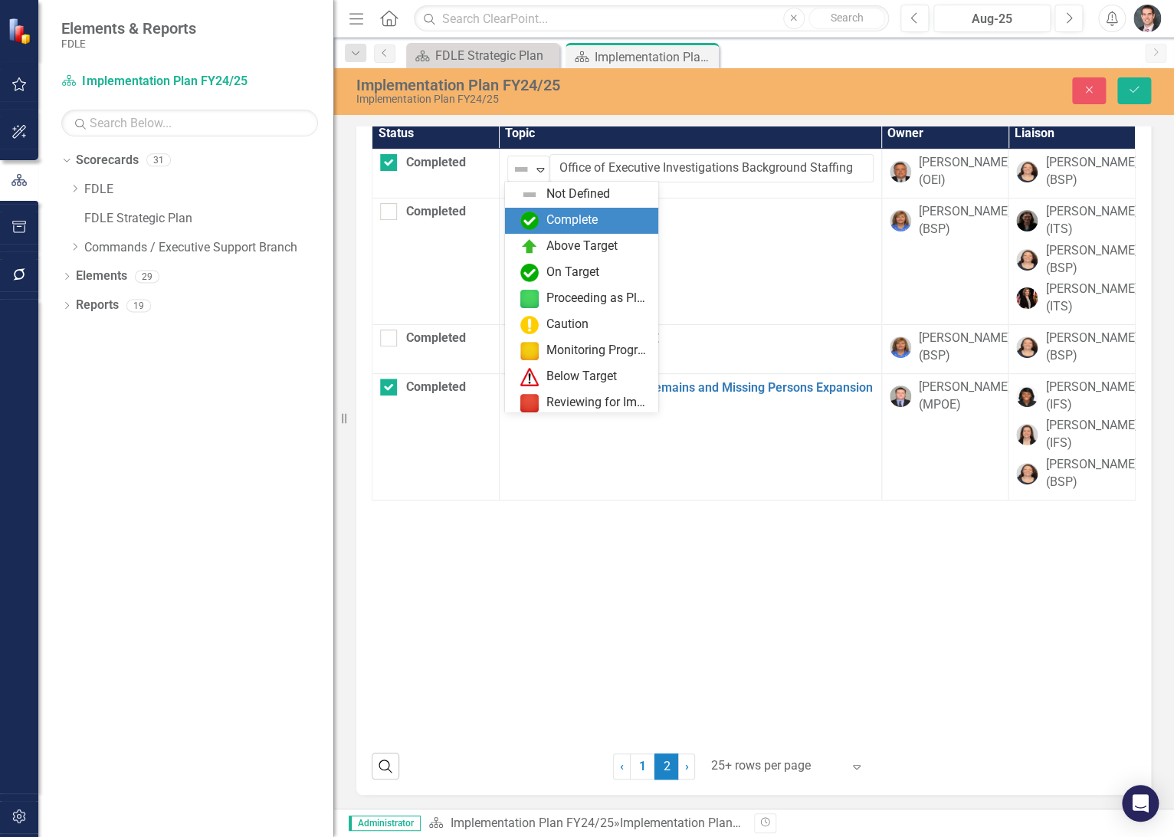
click at [539, 218] on img at bounding box center [530, 221] width 18 height 18
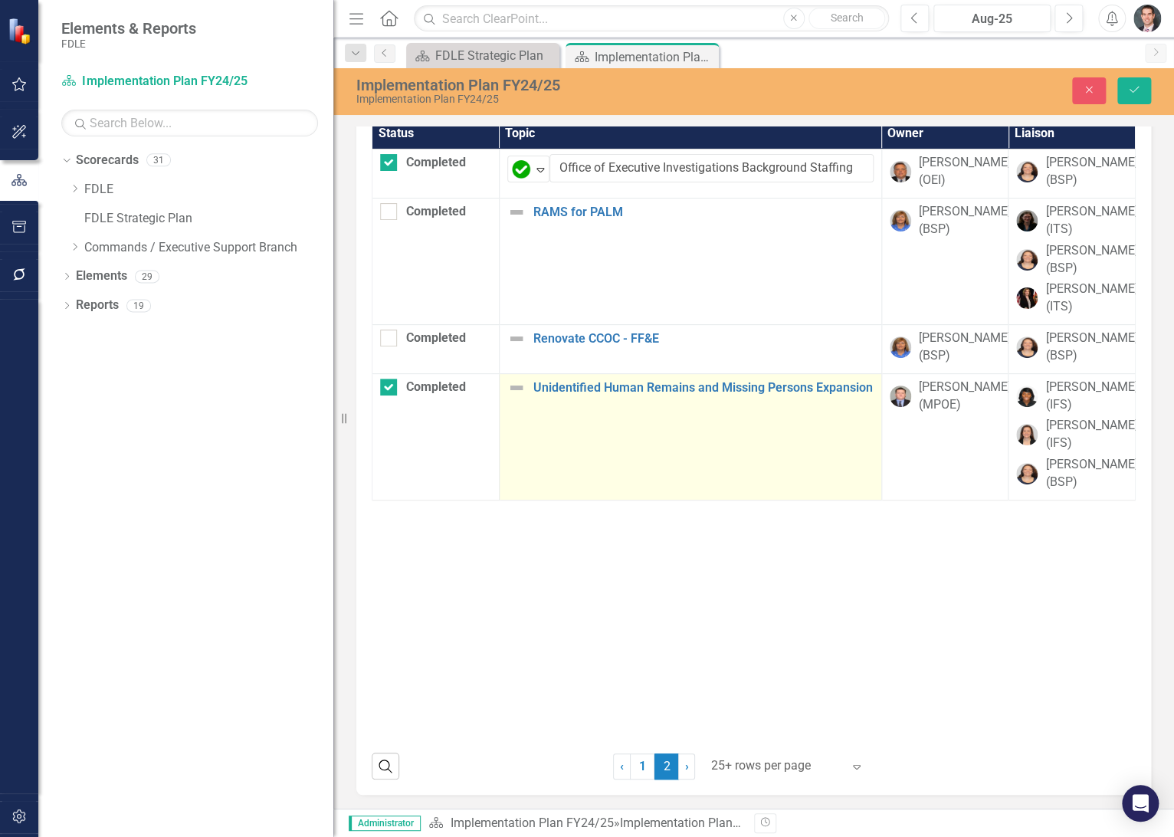
click at [513, 397] on img at bounding box center [516, 388] width 18 height 18
click at [513, 402] on img at bounding box center [521, 393] width 18 height 18
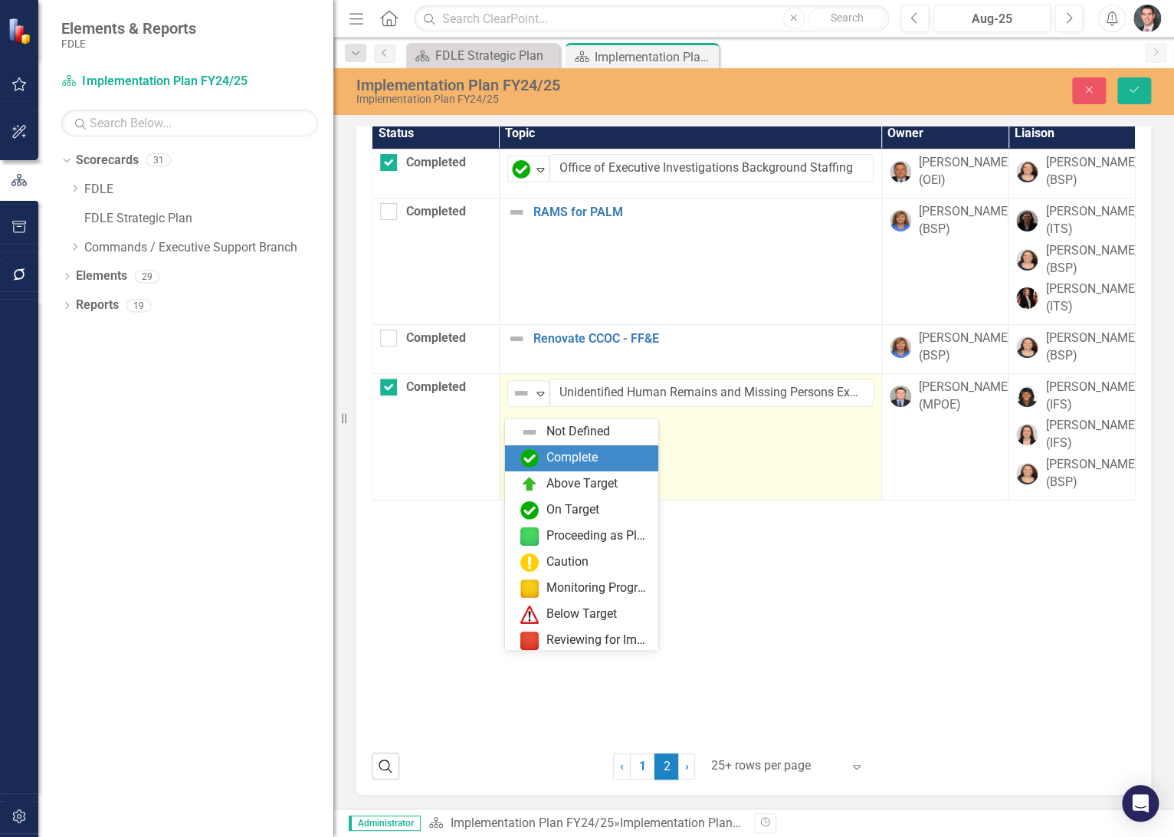
click at [570, 447] on div "Complete" at bounding box center [581, 458] width 153 height 26
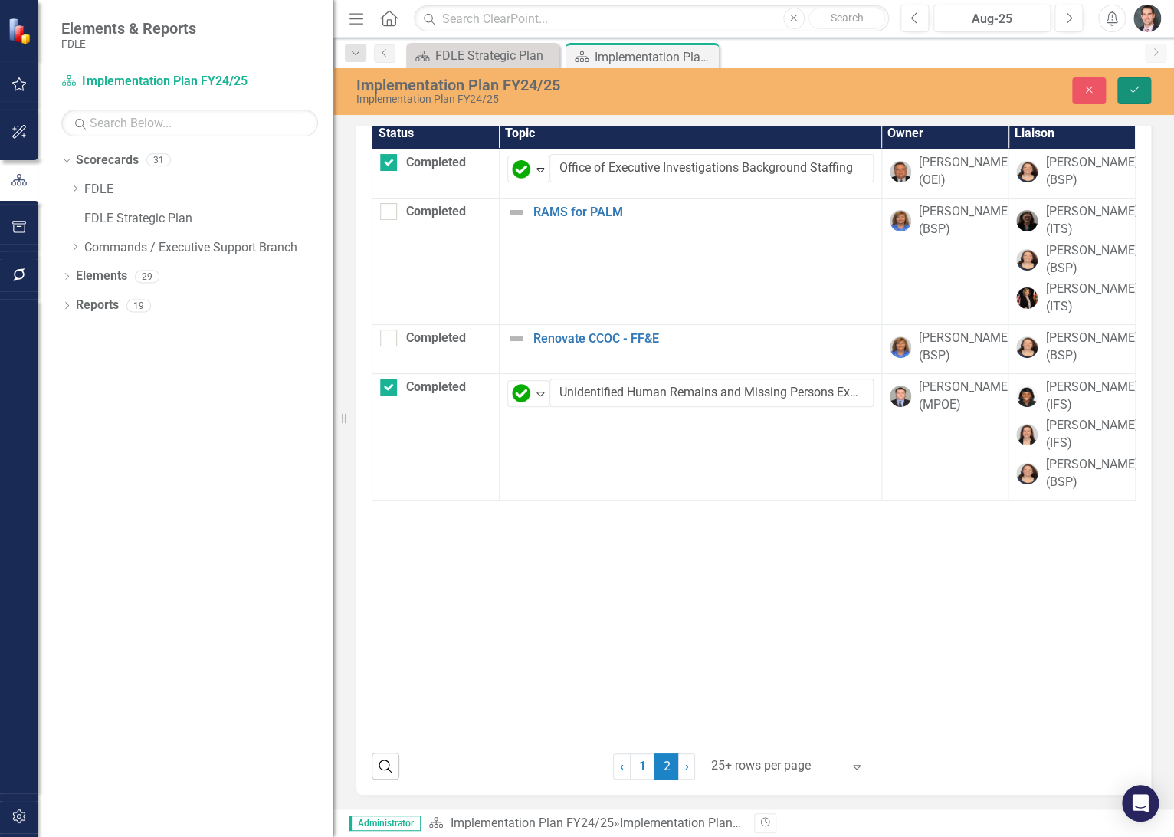
click at [1141, 87] on icon "Save" at bounding box center [1135, 89] width 14 height 11
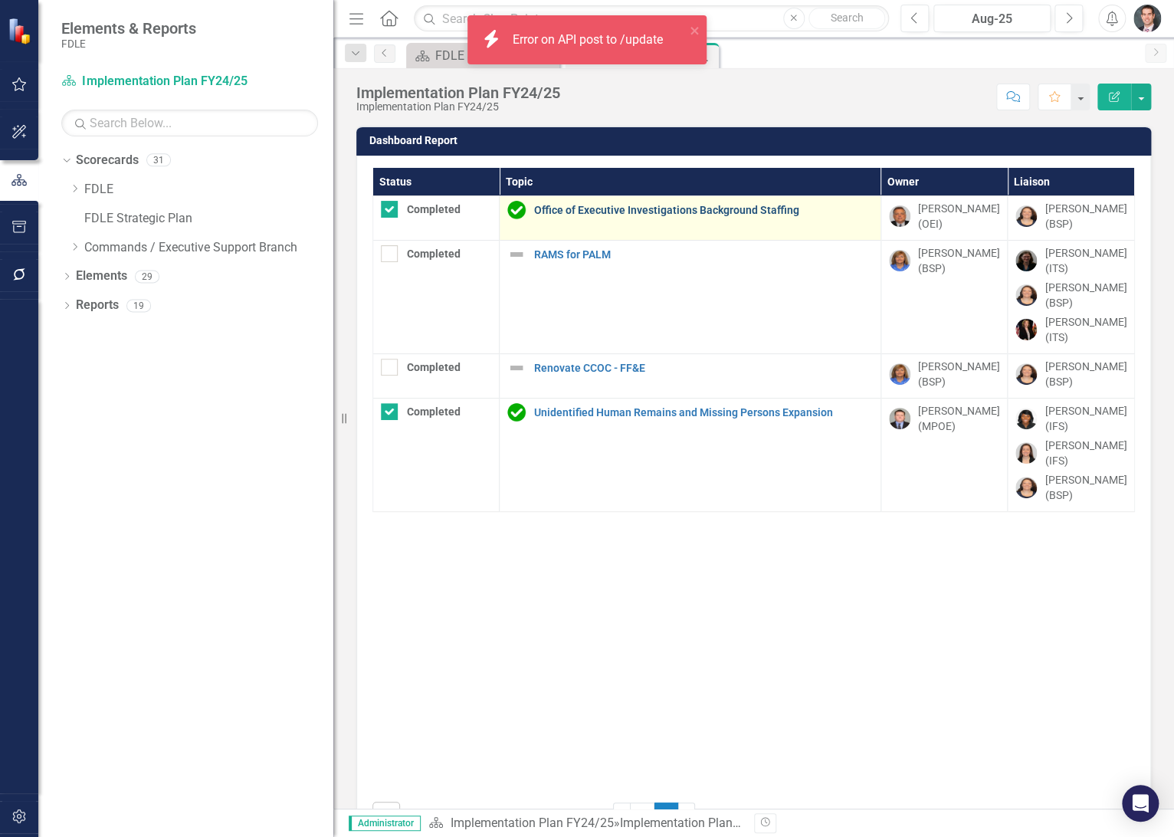
click at [556, 211] on link "Office of Executive Investigations Background Staffing" at bounding box center [704, 210] width 340 height 11
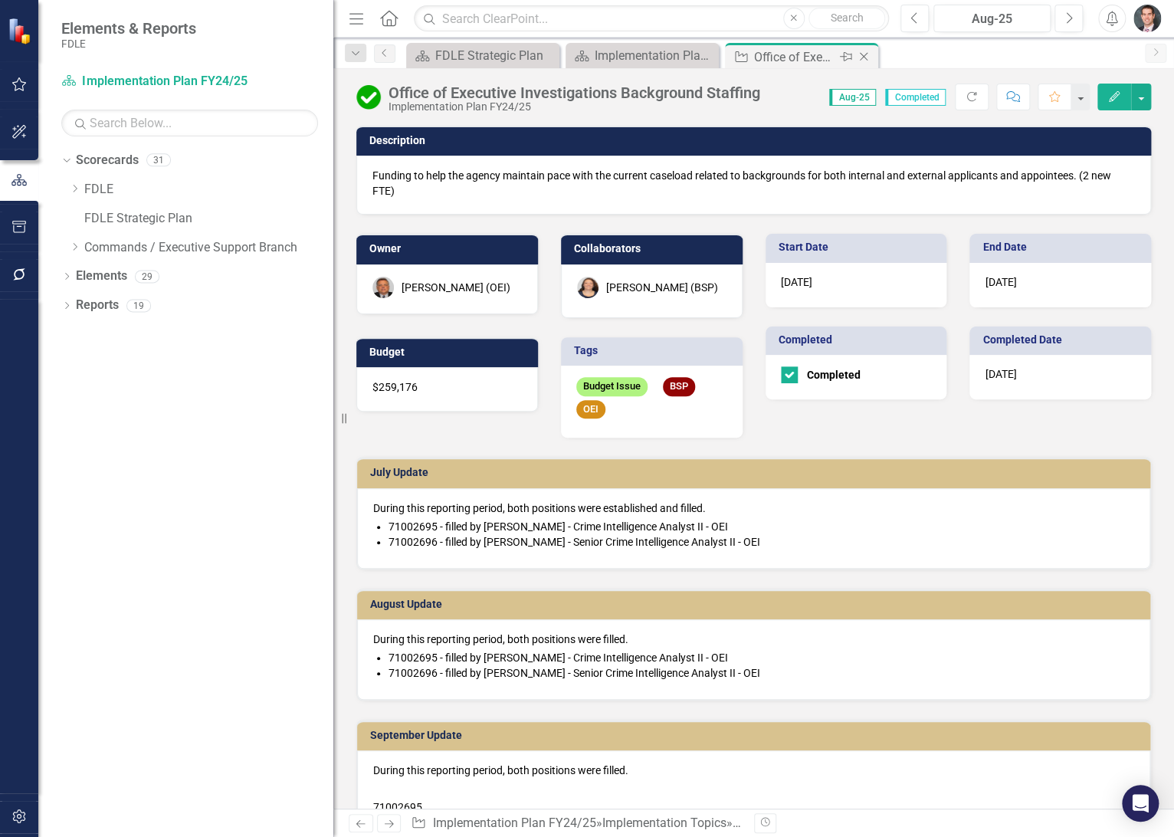
click at [865, 55] on icon at bounding box center [864, 57] width 8 height 8
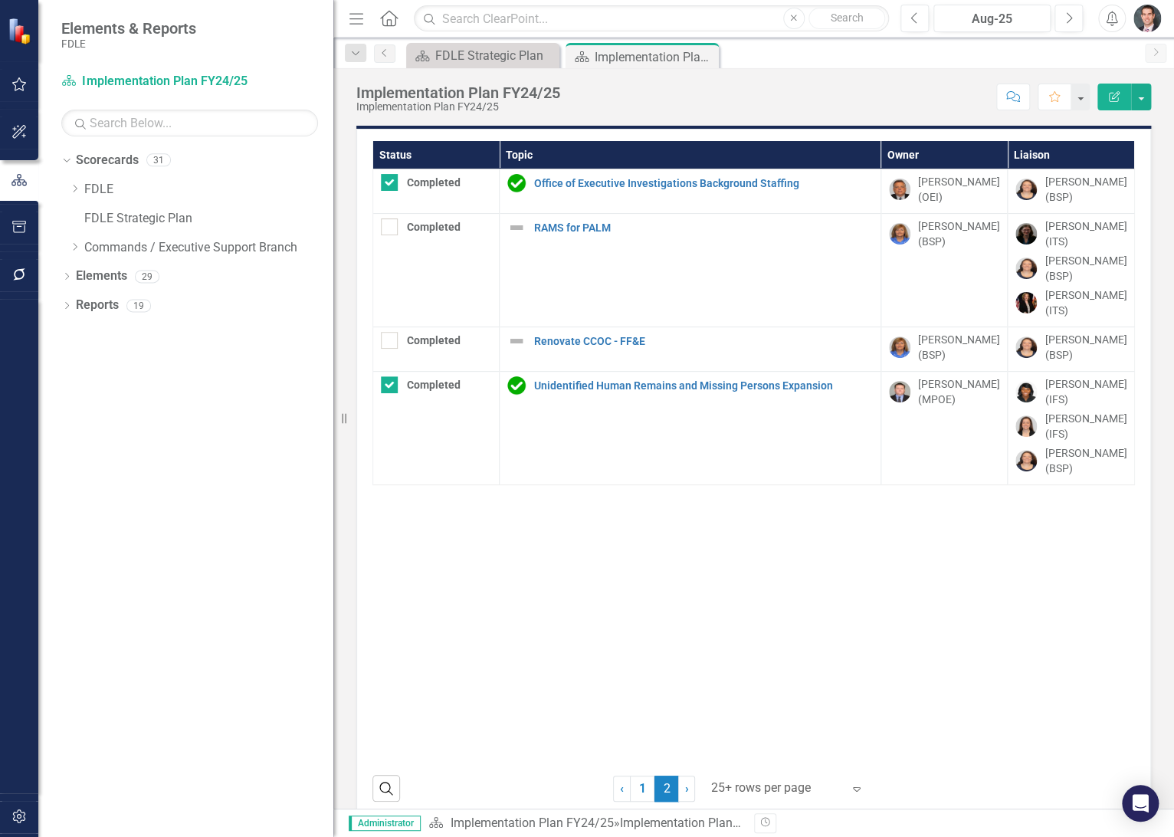
scroll to position [49, 0]
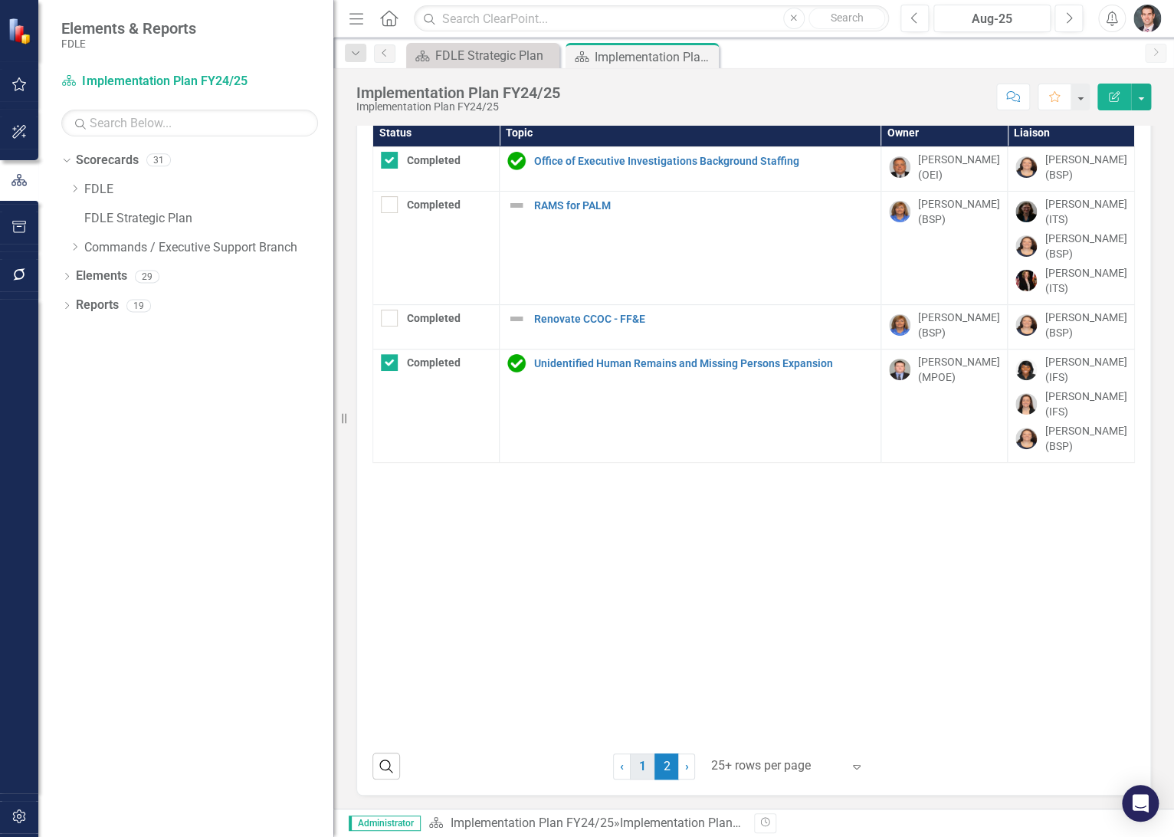
click at [647, 760] on link "1" at bounding box center [642, 767] width 25 height 26
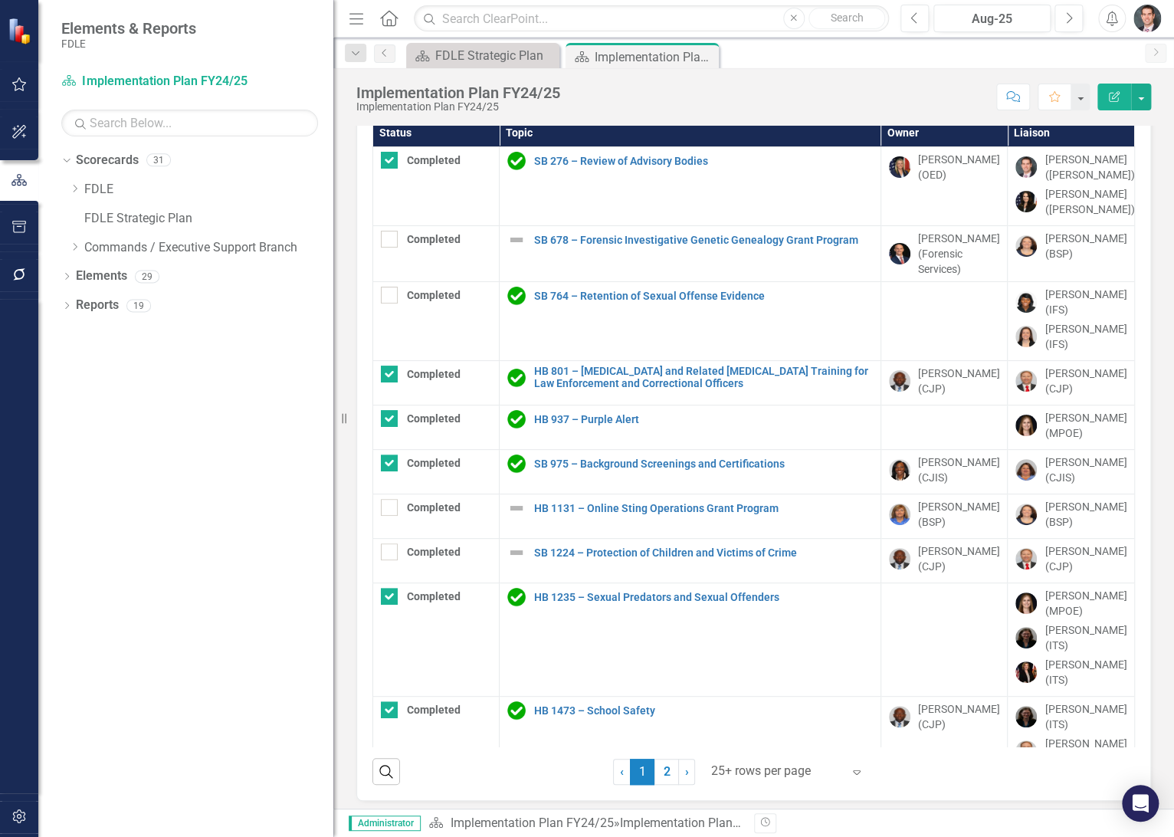
checkbox input "true"
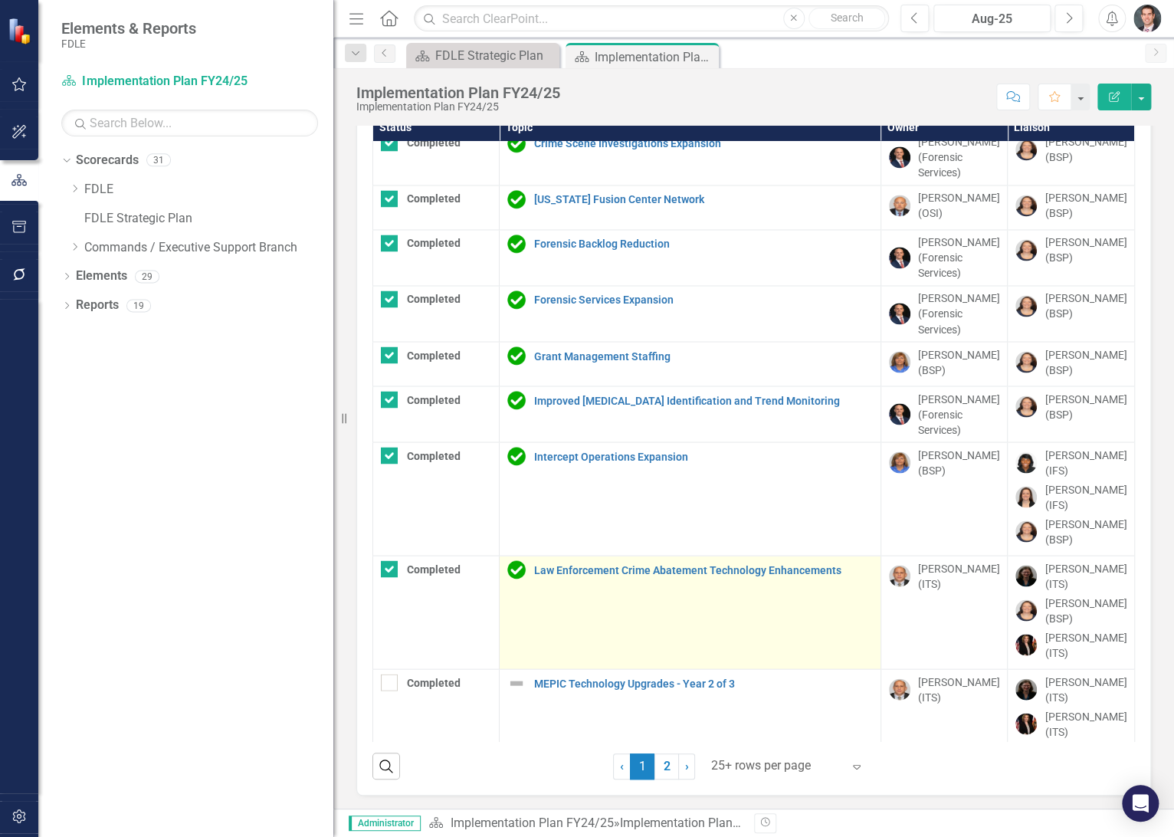
scroll to position [55, 0]
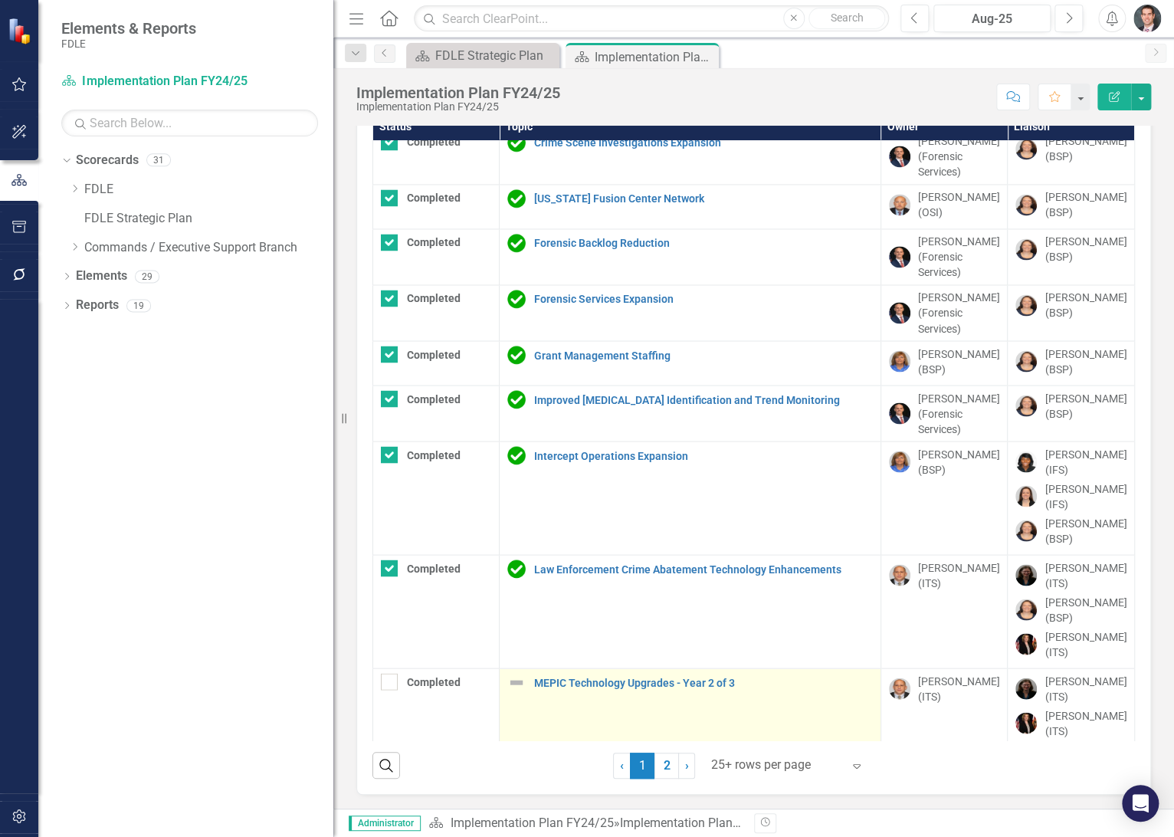
click at [656, 673] on div "MEPIC Technology Upgrades - Year 2 of 3" at bounding box center [690, 682] width 366 height 18
click at [656, 677] on link "MEPIC Technology Upgrades - Year 2 of 3" at bounding box center [704, 682] width 340 height 11
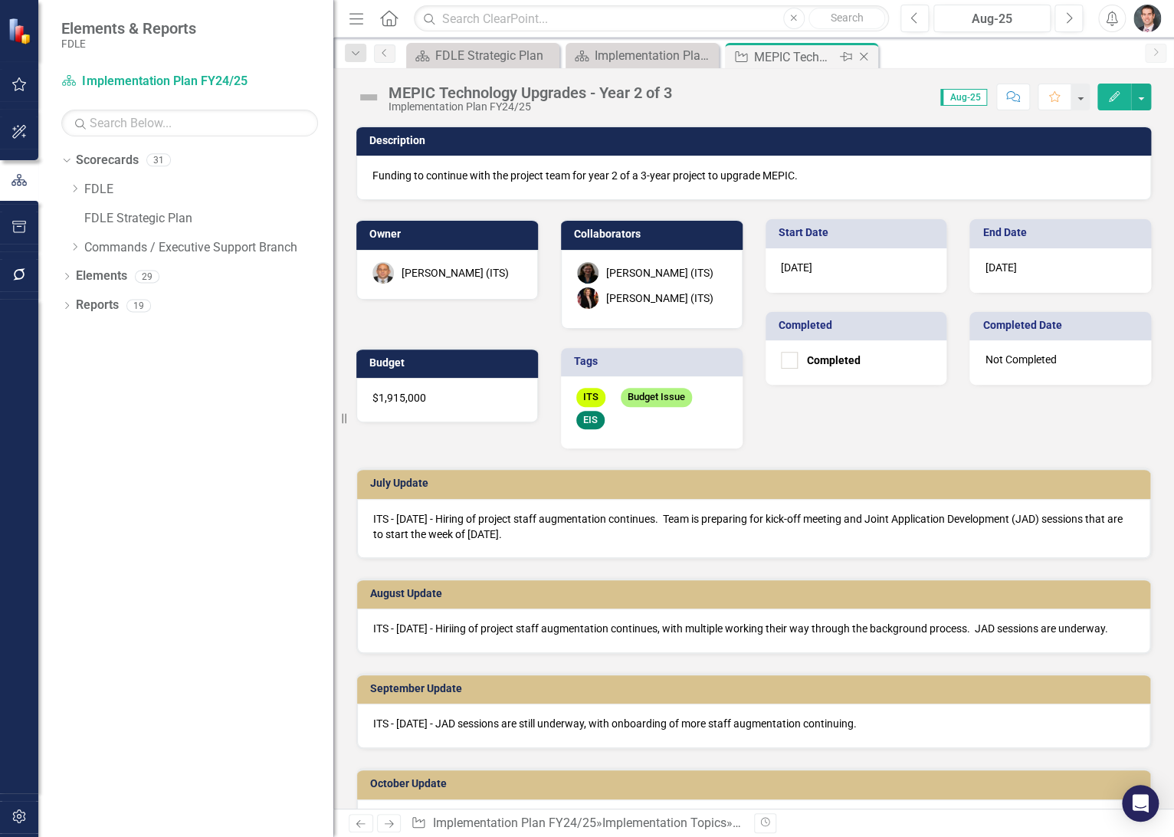
click at [864, 53] on icon "Close" at bounding box center [863, 57] width 15 height 12
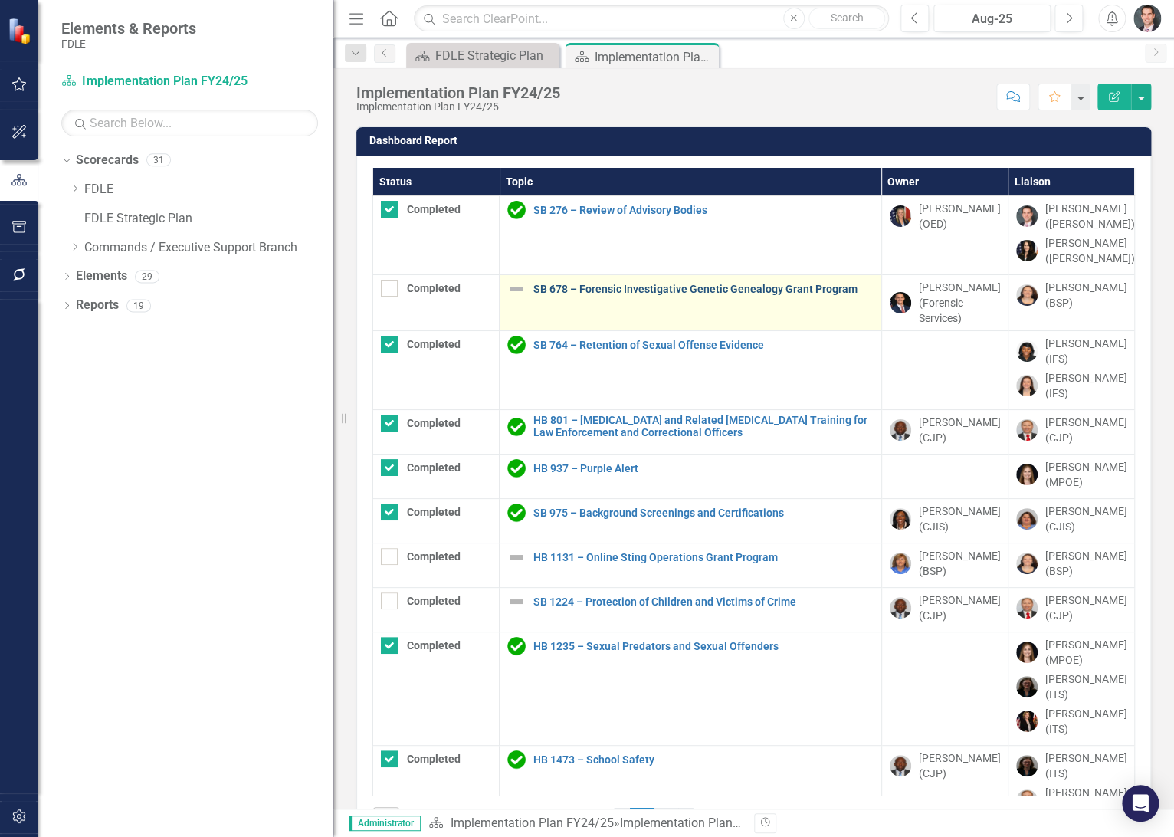
click at [619, 286] on link "SB 678 – Forensic Investigative Genetic Genealogy Grant Program" at bounding box center [704, 289] width 340 height 11
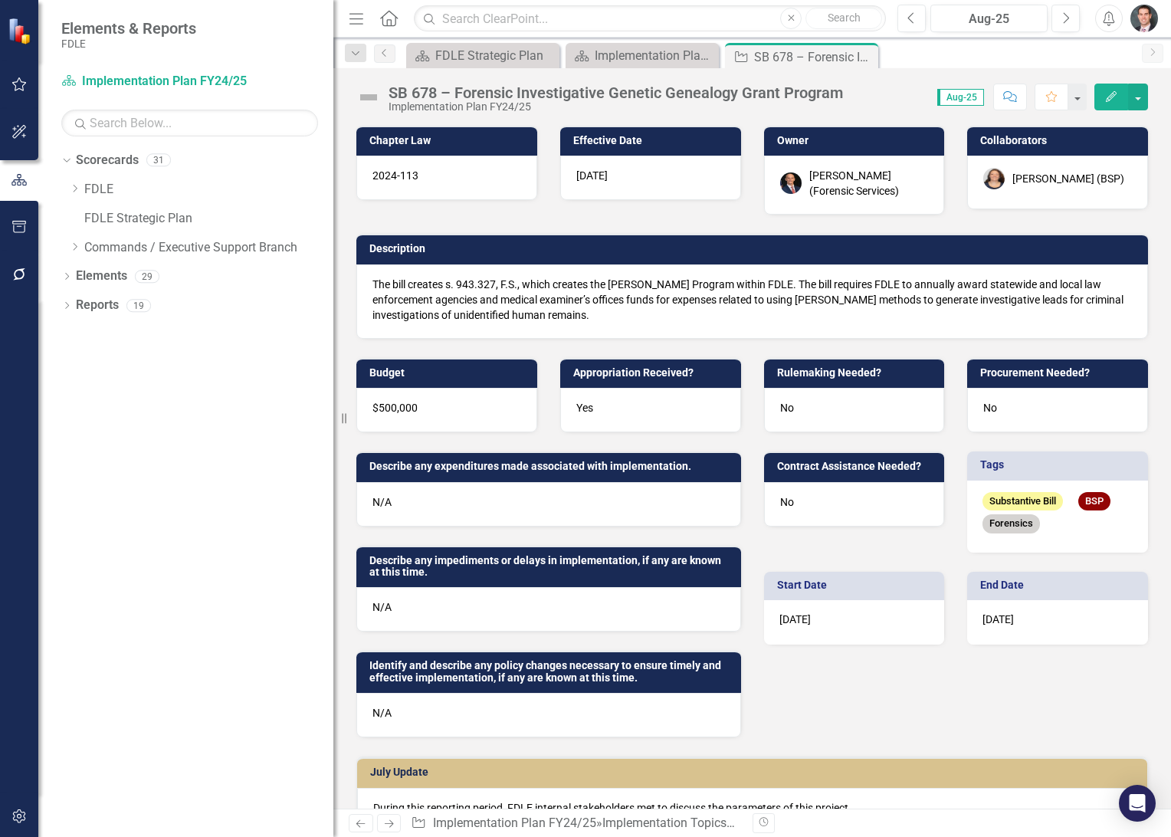
click at [598, 317] on p "The bill creates s. 943.327, F.S., which creates the [PERSON_NAME] Program with…" at bounding box center [753, 300] width 760 height 46
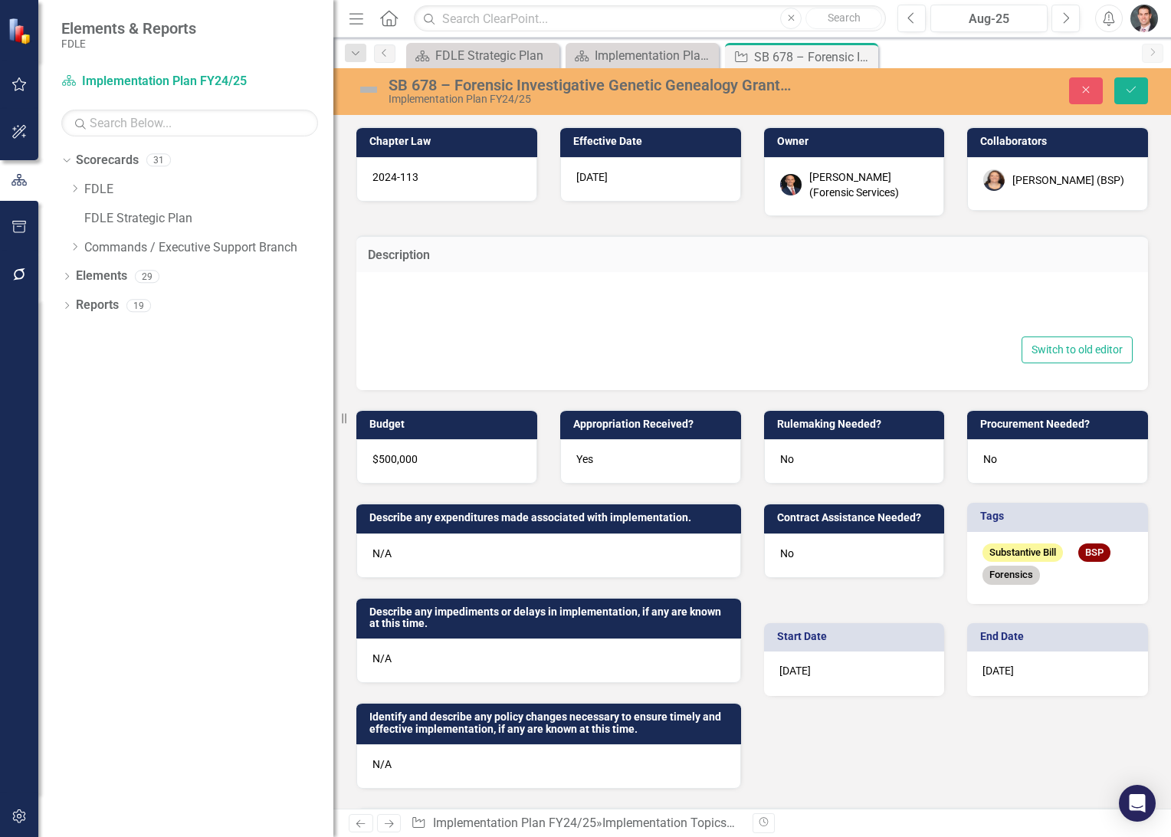
type textarea "<p>The bill<strong> </strong>creates s. 943.327, F.S., which creates the [PERSO…"
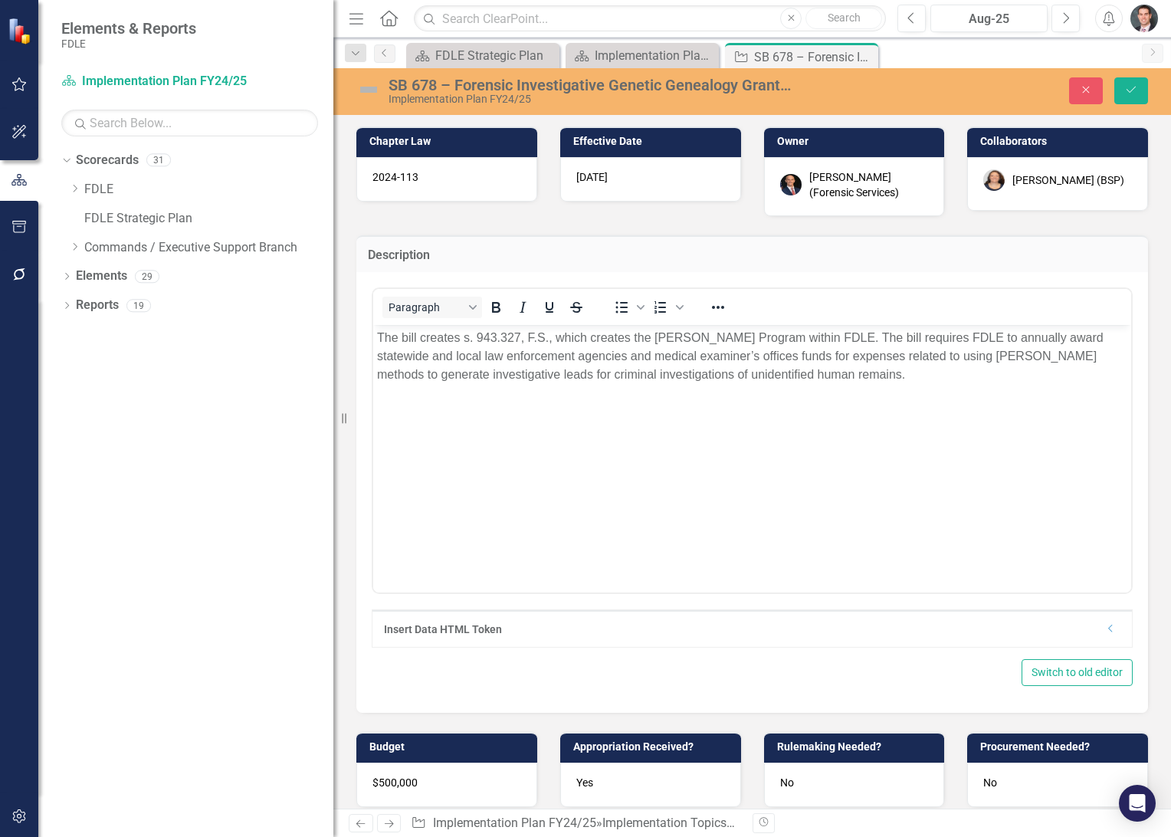
click at [859, 377] on p "The bill creates s. 943.327, F.S., which creates the [PERSON_NAME] Program with…" at bounding box center [752, 356] width 750 height 55
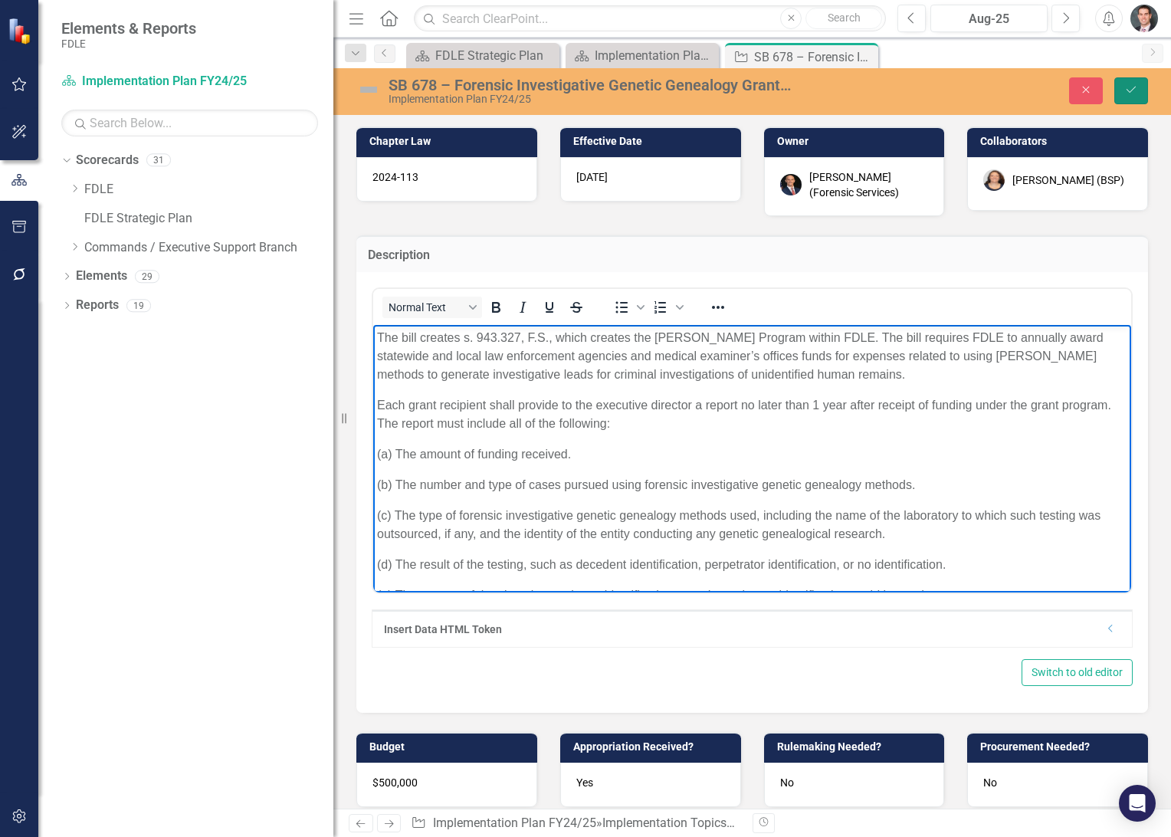
click at [1131, 89] on icon "Save" at bounding box center [1132, 89] width 14 height 11
